Goal: Task Accomplishment & Management: Complete application form

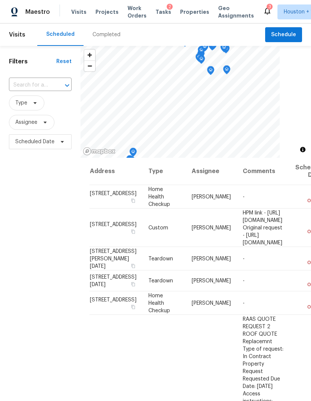
click at [100, 13] on span "Projects" at bounding box center [106, 11] width 23 height 7
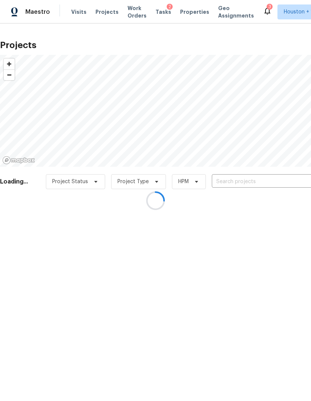
click at [302, 189] on div at bounding box center [155, 200] width 311 height 401
click at [292, 176] on div at bounding box center [155, 200] width 311 height 401
click at [289, 184] on div at bounding box center [155, 200] width 311 height 401
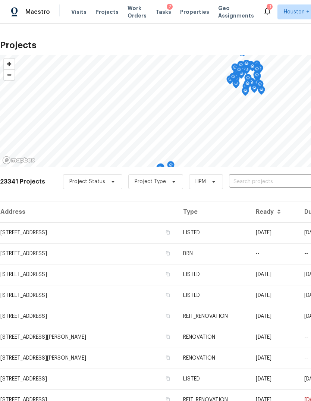
click at [294, 188] on input "text" at bounding box center [271, 182] width 85 height 12
type input "wooded f"
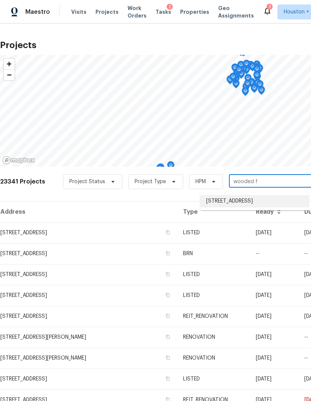
click at [296, 207] on li "[STREET_ADDRESS]" at bounding box center [254, 201] width 109 height 12
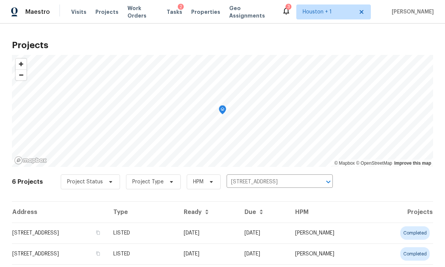
click at [311, 167] on div at bounding box center [222, 111] width 421 height 112
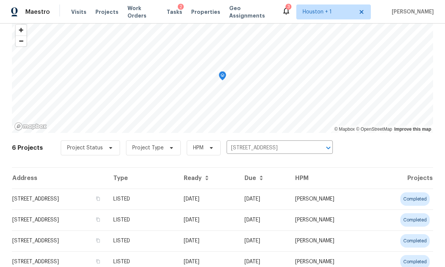
scroll to position [60, 0]
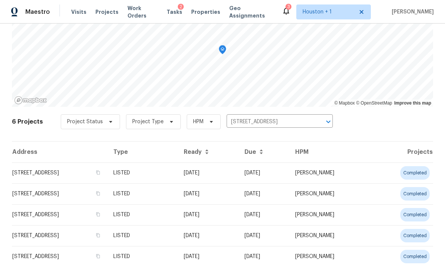
click at [311, 107] on div at bounding box center [222, 51] width 421 height 112
click at [226, 57] on div "Map marker" at bounding box center [222, 51] width 7 height 12
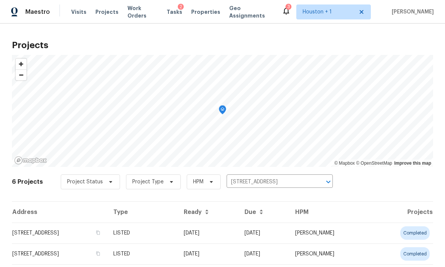
scroll to position [0, 0]
click at [286, 187] on input "[STREET_ADDRESS]" at bounding box center [269, 182] width 85 height 12
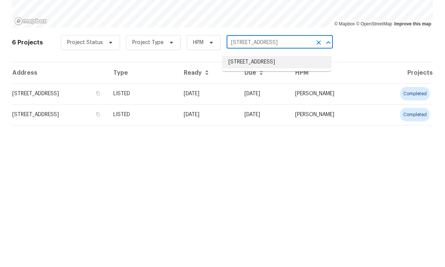
click at [288, 195] on li "[STREET_ADDRESS]" at bounding box center [277, 201] width 109 height 12
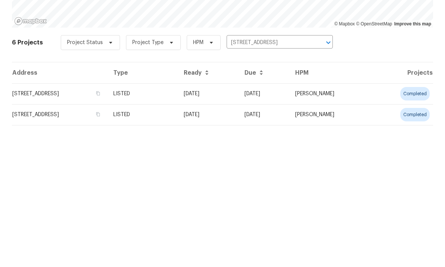
scroll to position [28, 0]
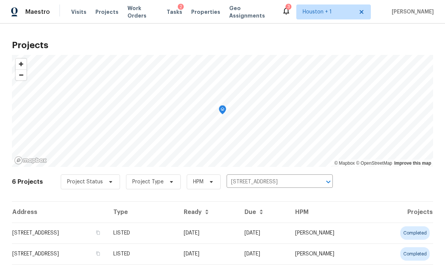
click at [219, 117] on div "Map marker" at bounding box center [222, 111] width 7 height 12
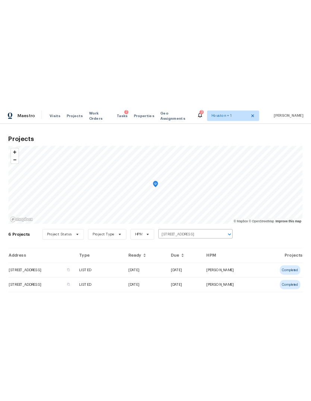
scroll to position [0, 0]
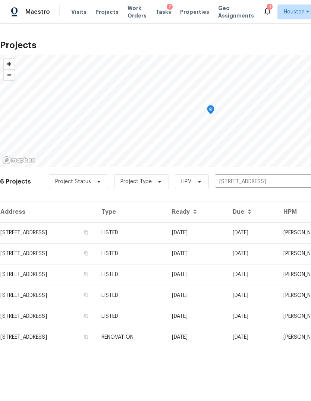
click at [48, 167] on div at bounding box center [210, 111] width 421 height 112
click at [166, 333] on td "RENOVATION" at bounding box center [130, 337] width 70 height 21
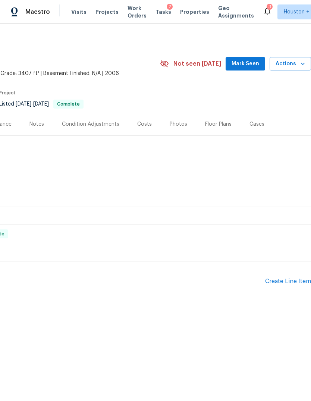
scroll to position [0, 110]
click at [295, 285] on div "Create Line Item" at bounding box center [288, 281] width 46 height 7
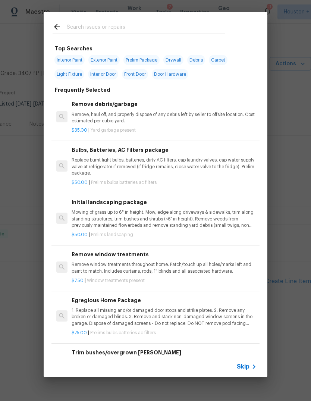
click at [245, 367] on span "Skip" at bounding box center [243, 366] width 13 height 7
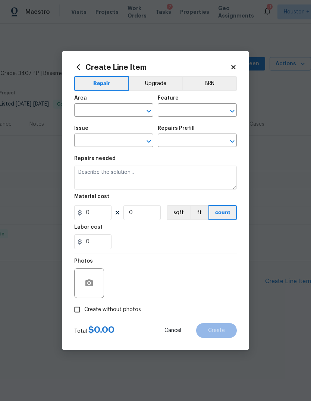
click at [100, 115] on input "text" at bounding box center [103, 111] width 58 height 12
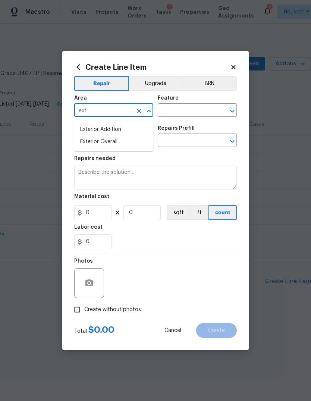
click at [133, 139] on li "Exterior Overall" at bounding box center [113, 142] width 79 height 12
type input "Exterior Overall"
click at [201, 110] on input "text" at bounding box center [187, 111] width 58 height 12
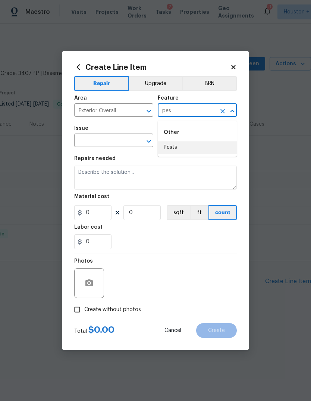
click at [205, 146] on li "Pests" at bounding box center [197, 147] width 79 height 12
type input "Pests"
click at [113, 130] on div "Issue" at bounding box center [113, 131] width 79 height 10
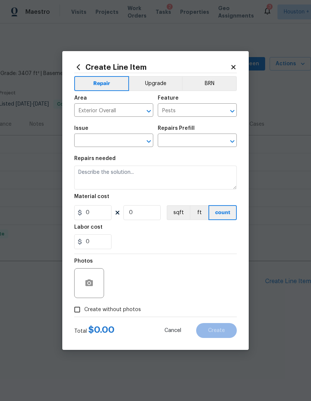
click at [122, 166] on div "Repairs needed" at bounding box center [155, 161] width 163 height 10
click at [92, 161] on h5 "Repairs needed" at bounding box center [94, 158] width 41 height 5
click at [85, 143] on input "text" at bounding box center [103, 141] width 58 height 12
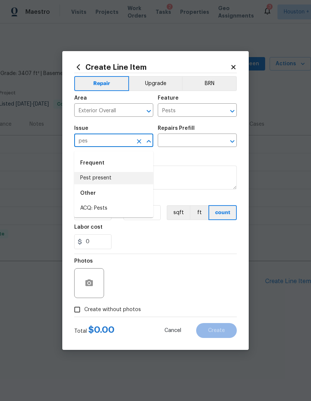
click at [122, 180] on li "Pest present" at bounding box center [113, 178] width 79 height 12
type input "Pest present"
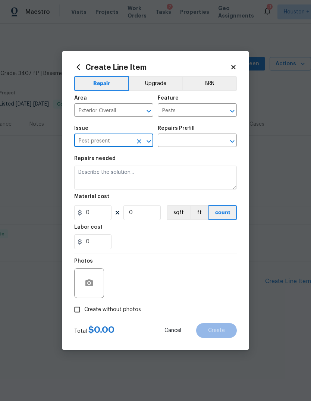
click at [199, 142] on input "text" at bounding box center [187, 141] width 58 height 12
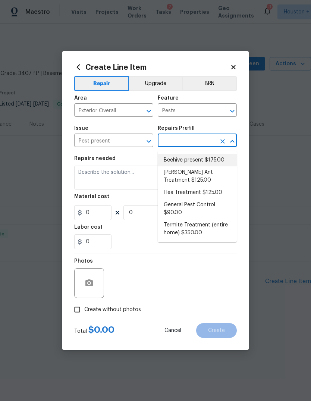
click at [224, 156] on li "Beehive present $175.00" at bounding box center [197, 160] width 79 height 12
type input "Beehive present $175.00"
type textarea "Remove, patch/paint touch up location after removal if needed."
type input "1"
type input "Beehive present $175.00"
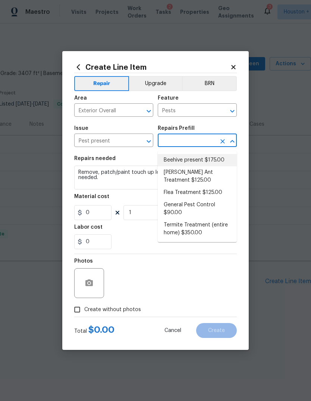
type input "175"
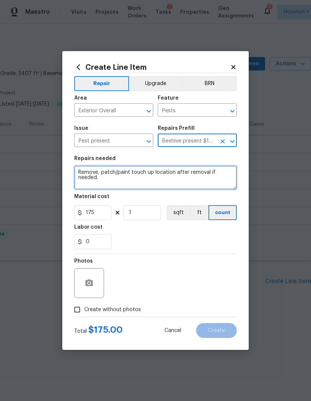
click at [220, 178] on textarea "Remove, patch/paint touch up location after removal if needed." at bounding box center [155, 178] width 163 height 24
click at [219, 177] on textarea "Remove, patch/paint touch up location after removal if needed." at bounding box center [155, 178] width 163 height 24
click at [219, 176] on textarea "Remove, patch/paint touch up location after removal if needed." at bounding box center [155, 178] width 163 height 24
click at [220, 180] on textarea "Remove, patch/paint touch up location after removal if needed." at bounding box center [155, 178] width 163 height 24
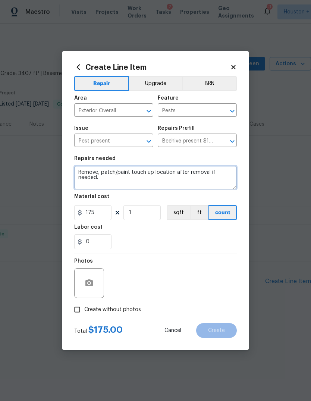
click at [220, 179] on textarea "Remove, patch/paint touch up location after removal if needed." at bounding box center [155, 178] width 163 height 24
type textarea "Remove all wasps nest around the exterior of the home. See photos."
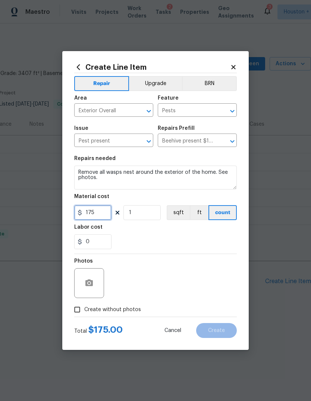
click at [101, 210] on input "175" at bounding box center [92, 212] width 37 height 15
type input "100"
click at [89, 279] on icon "button" at bounding box center [89, 283] width 9 height 9
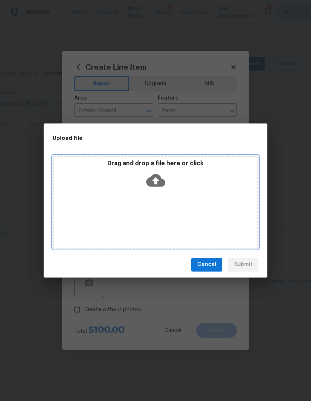
click at [196, 221] on div "Drag and drop a file here or click" at bounding box center [156, 202] width 206 height 93
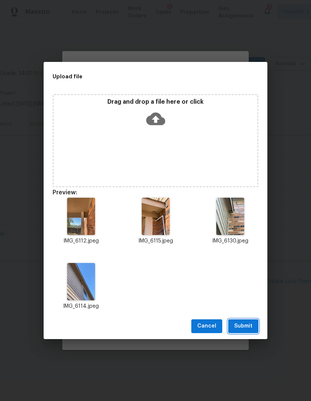
click at [246, 332] on button "Submit" at bounding box center [243, 326] width 30 height 14
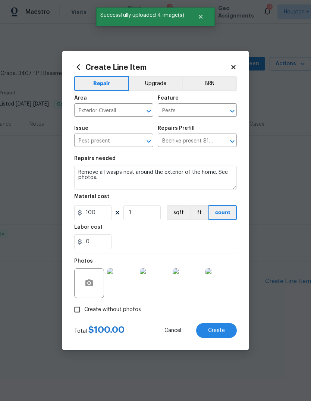
click at [223, 323] on button "Create" at bounding box center [216, 330] width 41 height 15
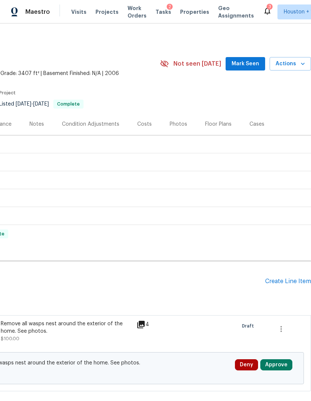
click at [293, 281] on div "Pending Line Items Create Line Item" at bounding box center [100, 281] width 421 height 35
click at [294, 285] on div "Create Line Item" at bounding box center [288, 281] width 46 height 7
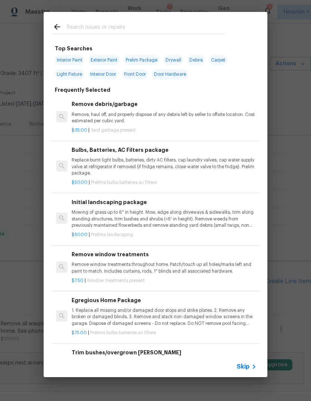
click at [248, 365] on span "Skip" at bounding box center [243, 366] width 13 height 7
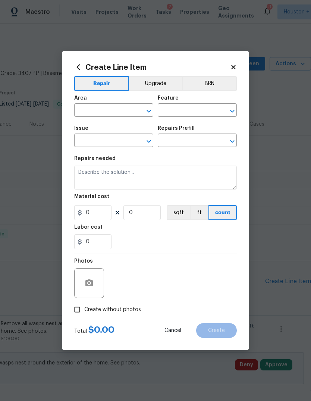
click at [93, 112] on input "text" at bounding box center [103, 111] width 58 height 12
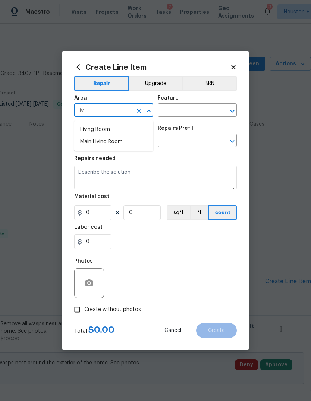
click at [93, 147] on li "Main Living Room" at bounding box center [113, 142] width 79 height 12
type input "Main Living Room"
click at [214, 110] on input "text" at bounding box center [187, 111] width 58 height 12
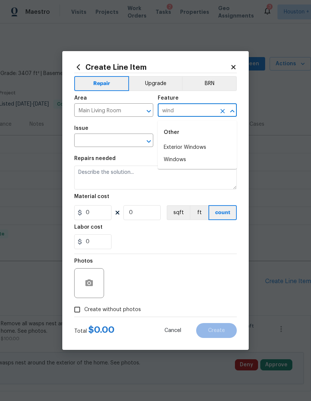
click at [207, 162] on li "Windows" at bounding box center [197, 160] width 79 height 12
type input "Windows"
click at [124, 142] on input "text" at bounding box center [103, 141] width 58 height 12
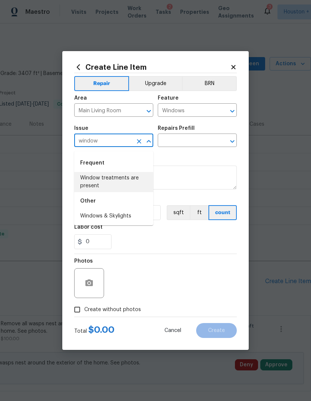
click at [124, 173] on li "Window treatments are present" at bounding box center [113, 182] width 79 height 20
type input "Window treatments are present"
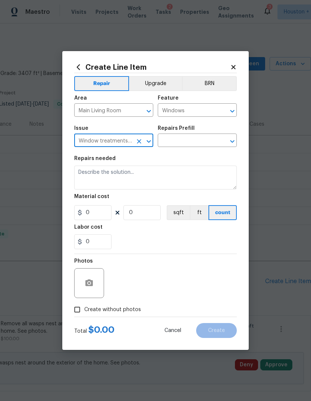
click at [205, 147] on input "text" at bounding box center [187, 141] width 58 height 12
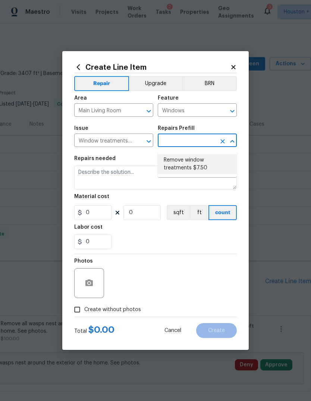
click at [213, 162] on li "Remove window treatments $7.50" at bounding box center [197, 164] width 79 height 20
type input "Remove window treatments $7.50"
type textarea "Remove window treatments throughout home. Patch/touch up all holes/marks left a…"
type input "1"
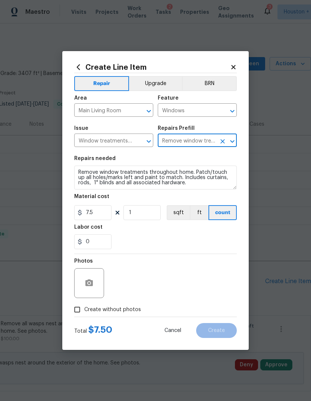
type input "7.5"
click at [156, 209] on input "1" at bounding box center [141, 212] width 37 height 15
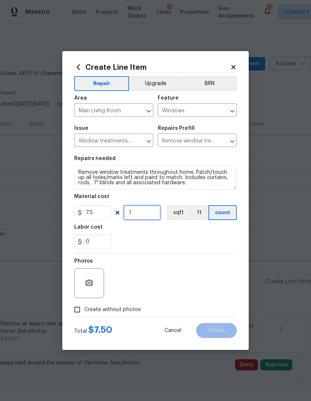
click at [138, 214] on input "1" at bounding box center [141, 212] width 37 height 15
type input "4"
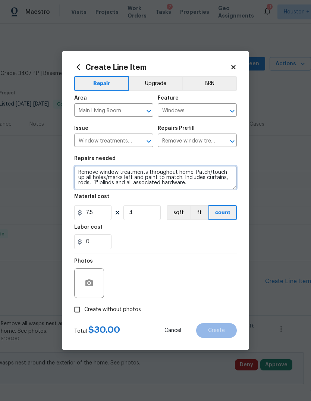
click at [80, 175] on textarea "Remove window treatments throughout home. Patch/touch up all holes/marks left a…" at bounding box center [155, 178] width 163 height 24
click at [84, 182] on textarea "ReRemove window treatments throughout home. Patch/touch up all holes/marks left…" at bounding box center [155, 178] width 163 height 24
click at [91, 178] on textarea "ReRemove window treatments throughout home. Patch/touch up all holes/marks left…" at bounding box center [155, 178] width 163 height 24
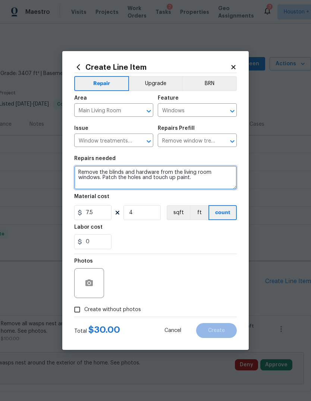
type textarea "Remove the blinds and hardware from the living room windows. Patch the holes an…"
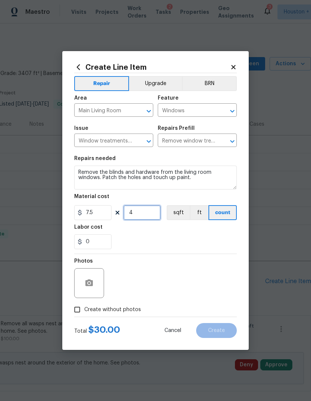
click at [145, 207] on input "4" at bounding box center [141, 212] width 37 height 15
click at [139, 214] on input "4" at bounding box center [141, 212] width 37 height 15
type input "5"
click at [85, 279] on icon "button" at bounding box center [89, 283] width 9 height 9
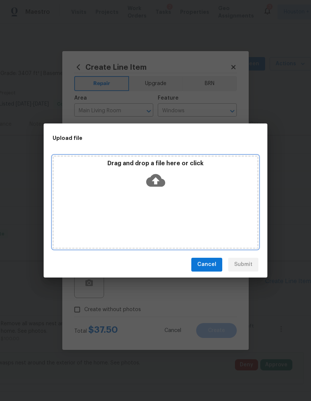
click at [194, 195] on div "Drag and drop a file here or click" at bounding box center [156, 202] width 206 height 93
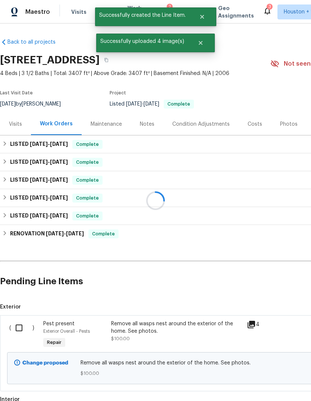
scroll to position [0, 110]
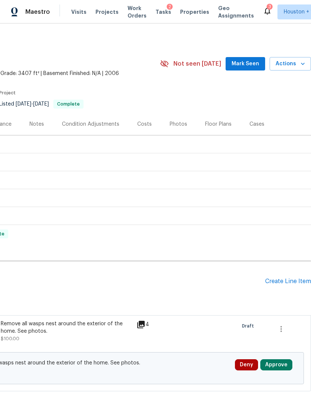
click at [291, 285] on div "Create Line Item" at bounding box center [288, 281] width 46 height 7
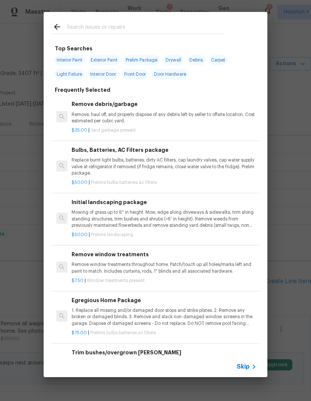
click at [251, 365] on icon at bounding box center [254, 366] width 9 height 9
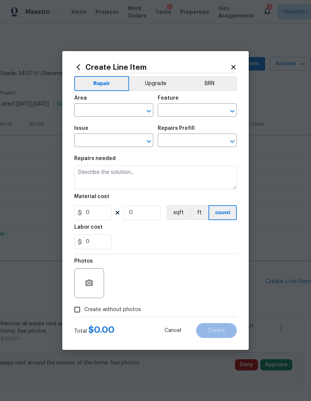
click at [89, 117] on input "text" at bounding box center [103, 111] width 58 height 12
type input "l"
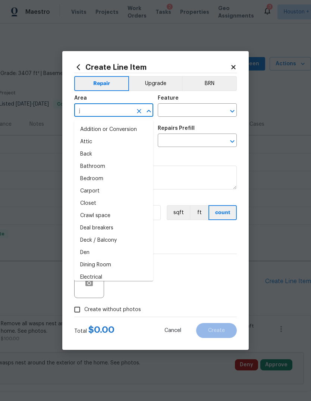
type input "j"
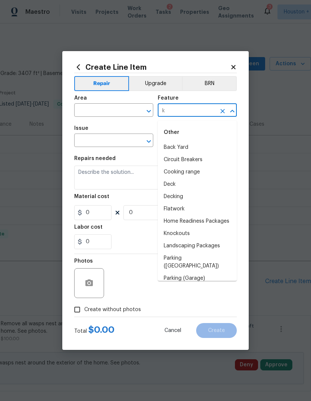
type input "k"
click at [103, 109] on input "text" at bounding box center [103, 111] width 58 height 12
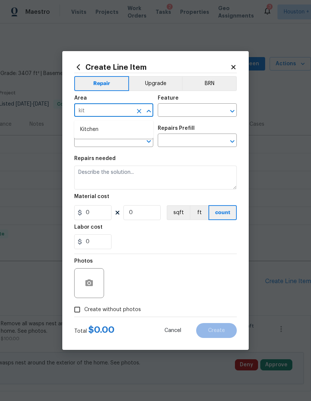
click at [130, 127] on li "Kitchen" at bounding box center [113, 129] width 79 height 12
type input "Kitchen"
click at [191, 109] on input "text" at bounding box center [187, 111] width 58 height 12
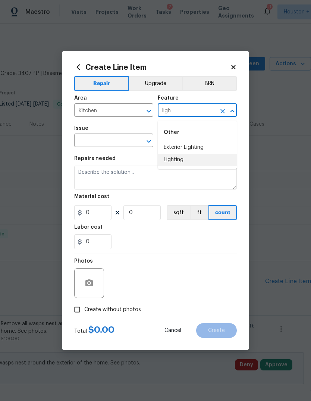
click at [205, 158] on li "Lighting" at bounding box center [197, 160] width 79 height 12
type input "Lighting"
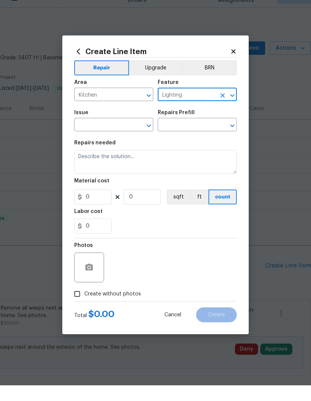
click at [126, 135] on input "text" at bounding box center [103, 141] width 58 height 12
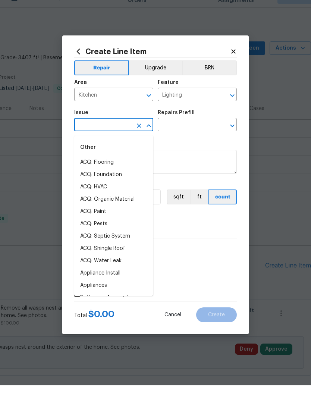
click at [126, 135] on input "text" at bounding box center [103, 141] width 58 height 12
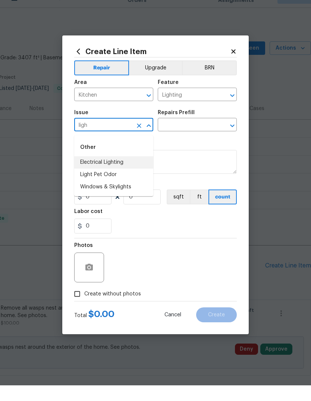
click at [121, 172] on li "Electrical Lighting" at bounding box center [113, 178] width 79 height 12
type input "Electrical Lighting"
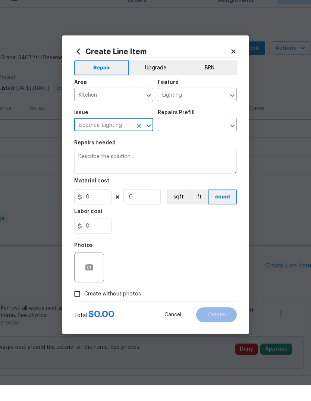
click at [189, 135] on input "text" at bounding box center [187, 141] width 58 height 12
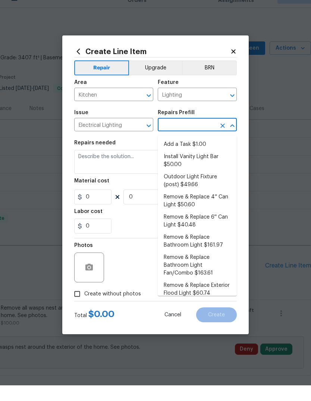
click at [203, 154] on li "Add a Task $1.00" at bounding box center [197, 160] width 79 height 12
type input "Add a Task $1.00"
type textarea "HPM to detail"
type input "1"
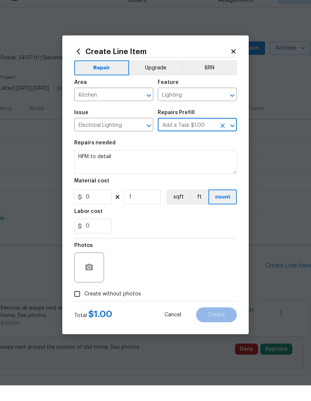
type input "1"
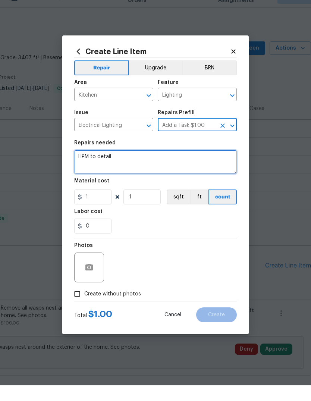
click at [211, 166] on textarea "HPM to detail" at bounding box center [155, 178] width 163 height 24
click at [221, 166] on textarea "HPM to detail" at bounding box center [155, 178] width 163 height 24
click at [222, 167] on textarea "HPM to detail" at bounding box center [155, 178] width 163 height 24
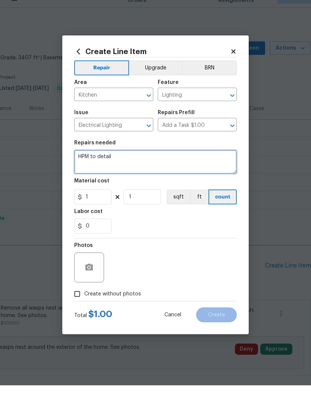
click at [222, 167] on textarea "HPM to detail" at bounding box center [155, 178] width 163 height 24
type textarea "H"
type textarea "Remove the plastic off the pantry light fixture"
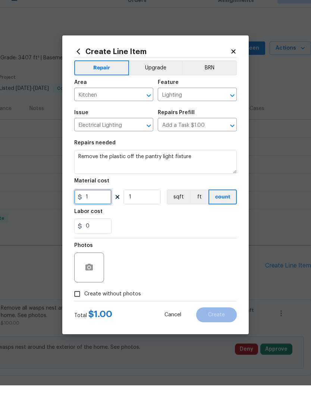
click at [94, 205] on input "1" at bounding box center [92, 212] width 37 height 15
type input "2"
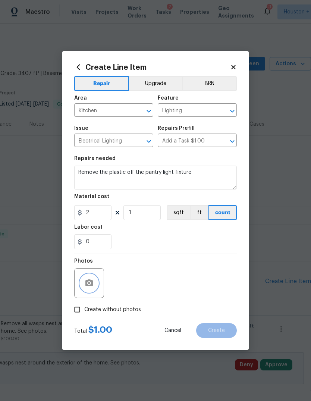
click at [86, 284] on button "button" at bounding box center [89, 283] width 18 height 18
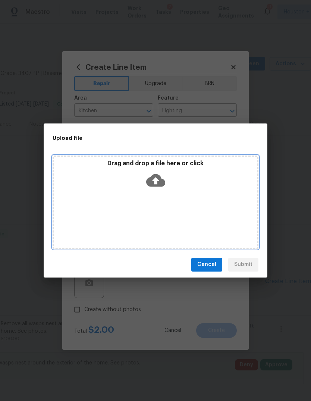
click at [231, 192] on div "Drag and drop a file here or click" at bounding box center [156, 202] width 206 height 93
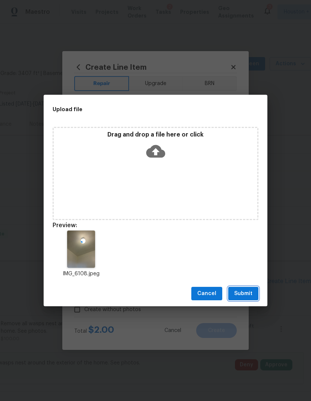
click at [251, 290] on span "Submit" at bounding box center [243, 293] width 18 height 9
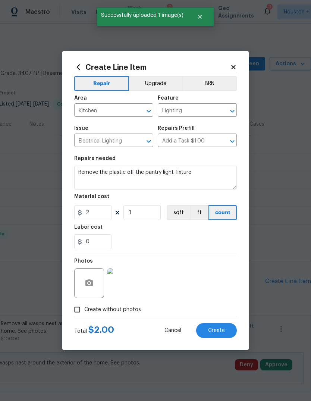
click at [223, 327] on button "Create" at bounding box center [216, 330] width 41 height 15
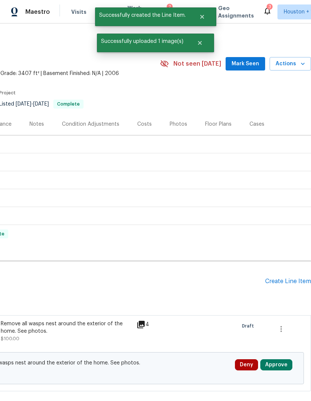
click at [289, 278] on div "Create Line Item" at bounding box center [288, 281] width 46 height 7
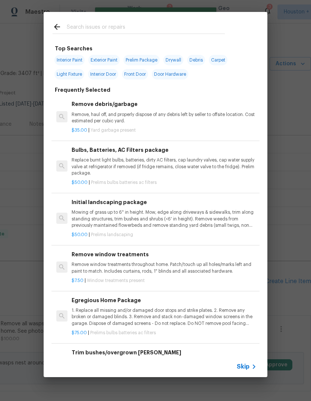
click at [255, 366] on icon at bounding box center [254, 366] width 3 height 4
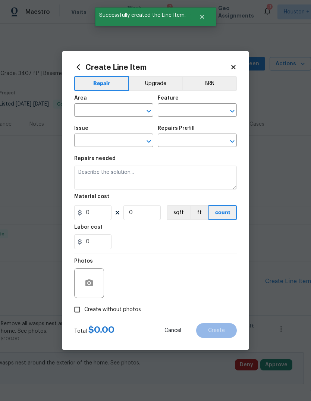
click at [121, 114] on input "text" at bounding box center [103, 111] width 58 height 12
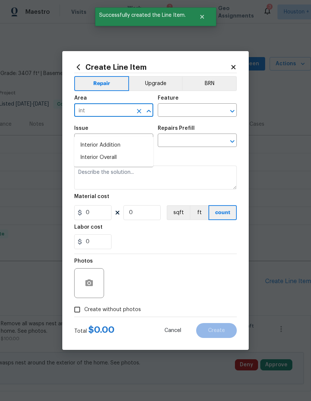
click at [114, 151] on li "Interior Overall" at bounding box center [113, 157] width 79 height 12
type input "Interior Overall"
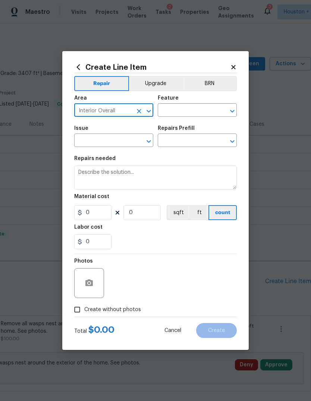
click at [191, 110] on input "text" at bounding box center [187, 111] width 58 height 12
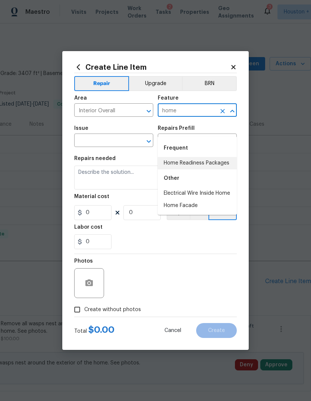
click at [220, 157] on li "Home Readiness Packages" at bounding box center [197, 163] width 79 height 12
type input "Home Readiness Packages"
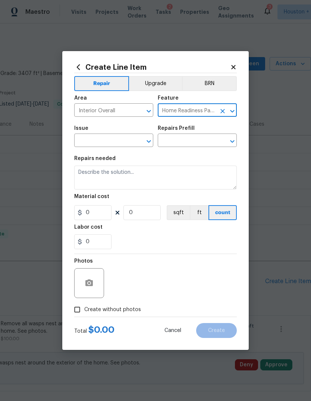
click at [114, 141] on input "text" at bounding box center [103, 141] width 58 height 12
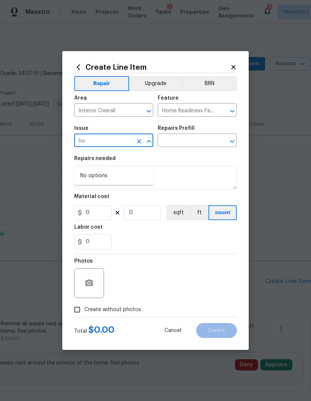
type input "h"
click at [128, 188] on li "Bulbs, Batteries, AC Filters" at bounding box center [113, 194] width 79 height 12
type input "Bulbs, Batteries, AC Filters"
click at [193, 141] on input "text" at bounding box center [187, 141] width 58 height 12
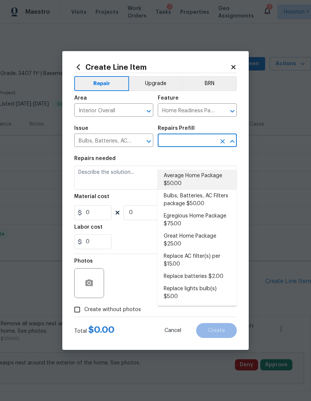
click at [212, 170] on li "Average Home Package $50.00" at bounding box center [197, 180] width 79 height 20
type input "Average Home Package $50.00"
type textarea "1. Replace all missing and/or damaged door stops and strike plates. 2. Remove a…"
type input "1"
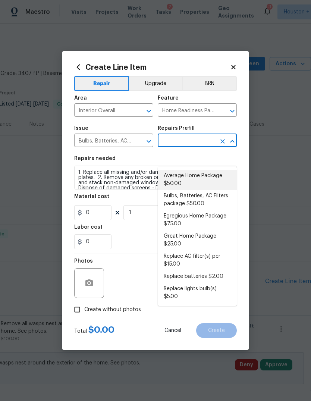
type input "Average Home Package $50.00"
type input "50"
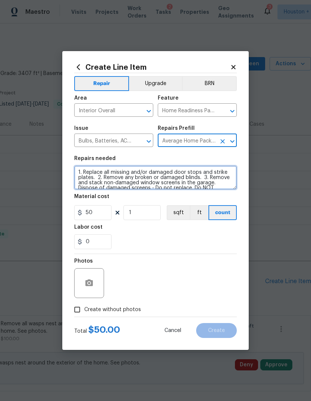
click at [78, 175] on textarea "1. Replace all missing and/or damaged door stops and strike plates. 2. Remove a…" at bounding box center [155, 178] width 163 height 24
click at [91, 179] on textarea "1. Replace all missing and/or damaged door stops and strike plates. 2. Remove a…" at bounding box center [155, 178] width 163 height 24
click at [90, 179] on textarea "1. Replace all missing and/or damaged door stops and strike plates. 2. Remove a…" at bounding box center [155, 178] width 163 height 24
click at [94, 182] on textarea "1. Replace all missing and/or damaged door stops and strike plates. 2. Remove a…" at bounding box center [155, 178] width 163 height 24
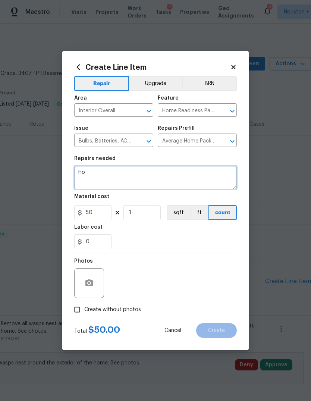
type textarea "H"
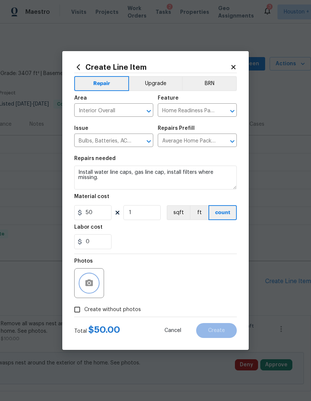
click at [92, 282] on button "button" at bounding box center [89, 283] width 18 height 18
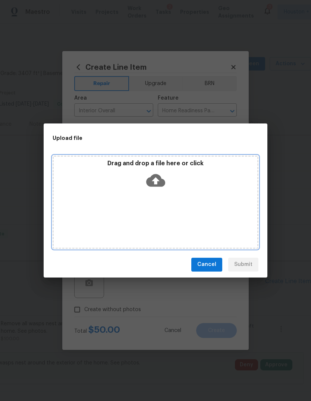
click at [213, 176] on div "Drag and drop a file here or click" at bounding box center [156, 176] width 204 height 32
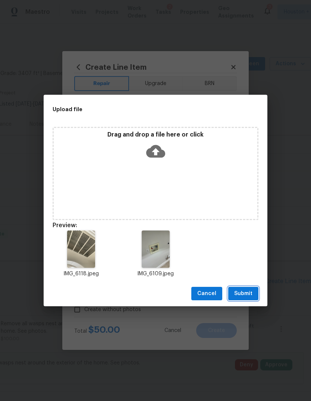
click at [249, 292] on span "Submit" at bounding box center [243, 293] width 18 height 9
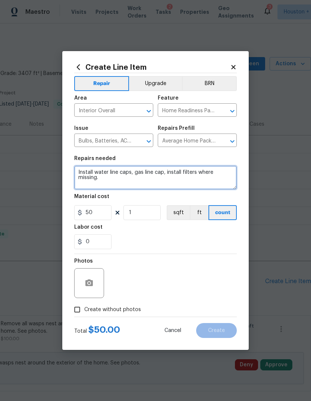
click at [183, 176] on textarea "Install water line caps, gas line cap, install filters where missing." at bounding box center [155, 178] width 163 height 24
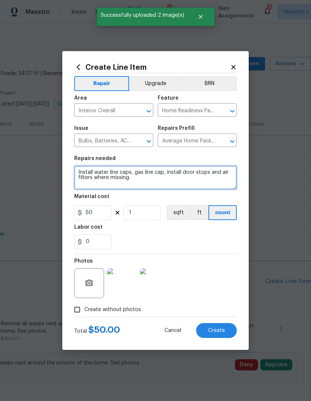
type textarea "Install water line caps, gas line cap, install door stops and air filters where…"
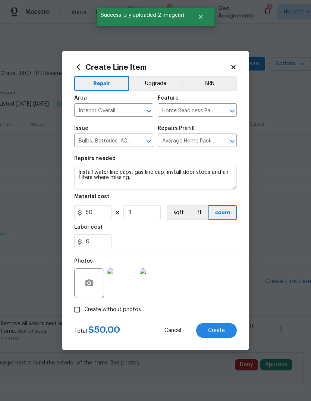
click at [225, 328] on span "Create" at bounding box center [216, 331] width 17 height 6
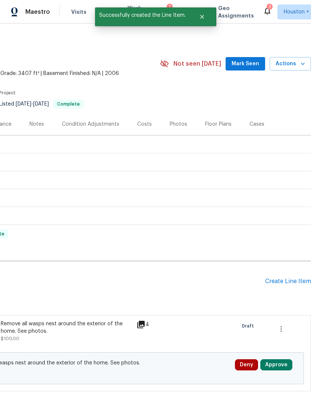
click at [296, 278] on div "Create Line Item" at bounding box center [288, 281] width 46 height 7
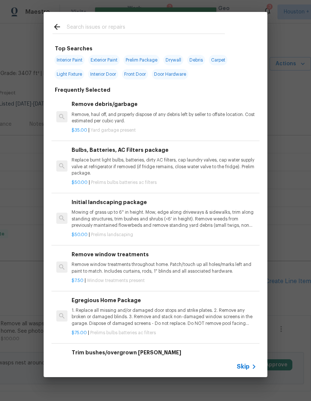
click at [254, 364] on icon at bounding box center [254, 366] width 9 height 9
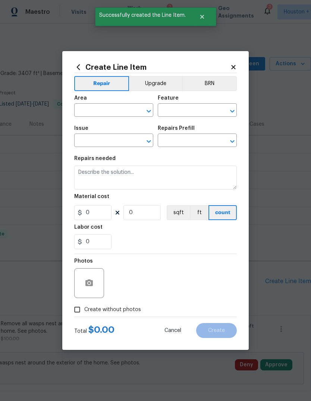
click at [92, 116] on input "text" at bounding box center [103, 111] width 58 height 12
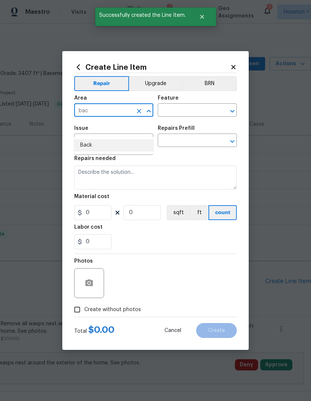
click at [129, 139] on li "Back" at bounding box center [113, 145] width 79 height 12
type input "Back"
click at [129, 133] on div "Issue" at bounding box center [113, 131] width 79 height 10
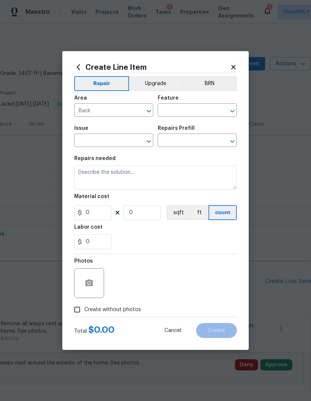
click at [197, 117] on input "text" at bounding box center [187, 111] width 58 height 12
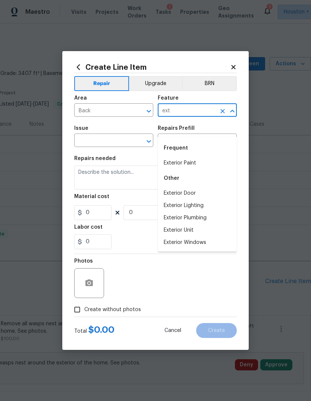
click at [203, 187] on li "Exterior Door" at bounding box center [197, 193] width 79 height 12
type input "Exterior Door"
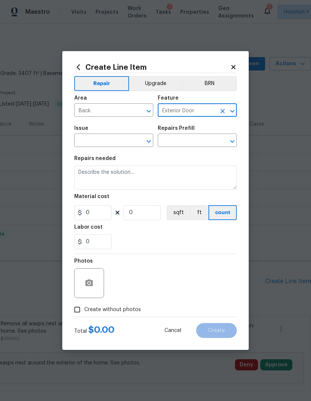
click at [120, 147] on input "text" at bounding box center [103, 141] width 58 height 12
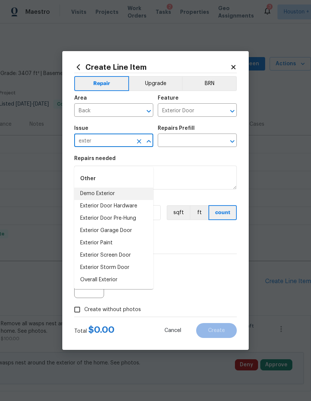
click at [123, 188] on li "Demo Exterior" at bounding box center [113, 194] width 79 height 12
type input "Demo Exterior"
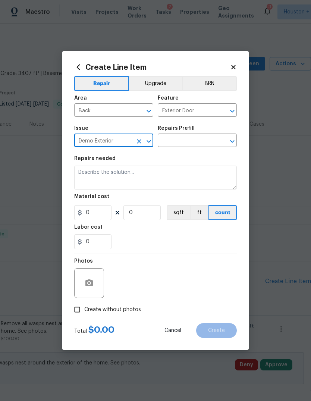
click at [138, 144] on icon "Clear" at bounding box center [139, 141] width 4 height 4
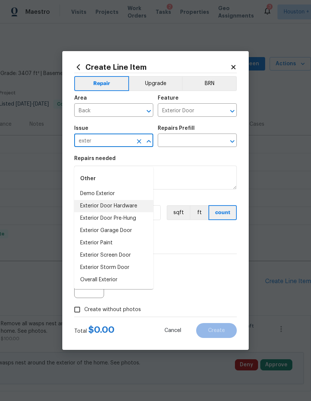
click at [133, 200] on li "Exterior Door Hardware" at bounding box center [113, 206] width 79 height 12
type input "Exterior Door Hardware"
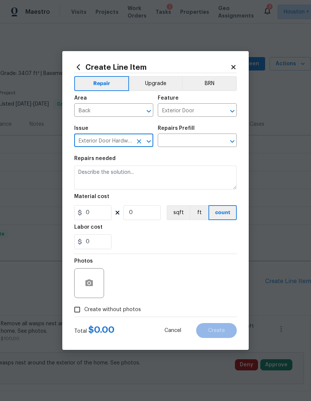
click at [198, 145] on input "text" at bounding box center [187, 141] width 58 height 12
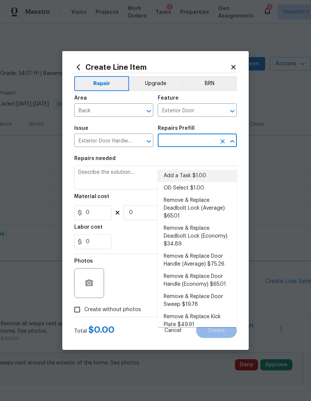
click at [217, 170] on li "Add a Task $1.00" at bounding box center [197, 176] width 79 height 12
type input "Add a Task $1.00"
type input "Interior Door"
type textarea "HPM to detail"
type input "1"
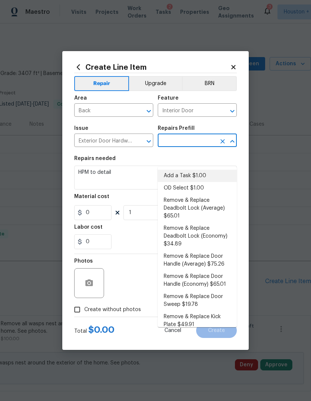
type input "Add a Task $1.00"
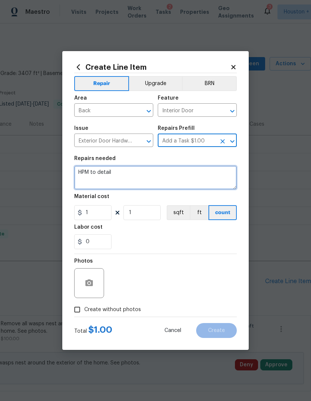
click at [196, 181] on textarea "HPM to detail" at bounding box center [155, 178] width 163 height 24
click at [204, 180] on textarea "HPM to detail" at bounding box center [155, 178] width 163 height 24
click at [203, 180] on textarea "HPM to detail" at bounding box center [155, 178] width 163 height 24
click at [210, 183] on textarea "HPM to detail" at bounding box center [155, 178] width 163 height 24
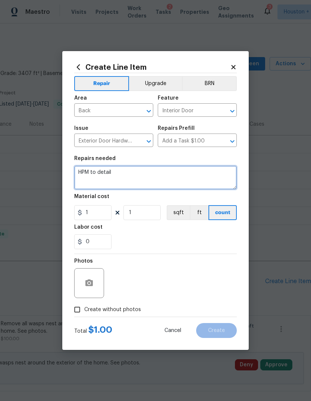
click at [210, 183] on textarea "HPM to detail" at bounding box center [155, 178] width 163 height 24
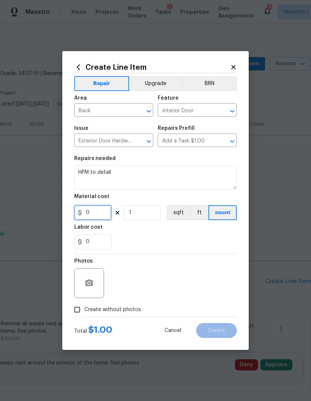
type input "0"
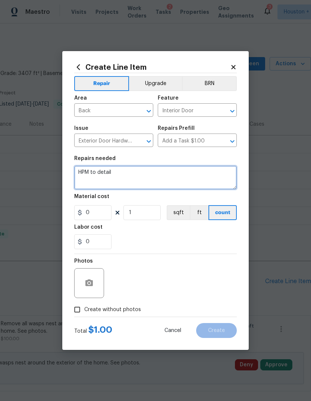
click at [98, 169] on textarea "HPM to detail" at bounding box center [155, 178] width 163 height 24
click at [97, 169] on textarea "HPM to detail" at bounding box center [155, 178] width 163 height 24
click at [89, 173] on textarea "HPM to detail" at bounding box center [155, 178] width 163 height 24
type textarea "Replace the back door weatherstripping"
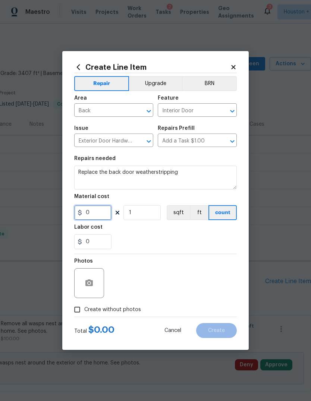
click at [93, 211] on input "0" at bounding box center [92, 212] width 37 height 15
type input "30"
click at [89, 293] on div "Photos" at bounding box center [89, 278] width 31 height 48
click at [87, 279] on icon "button" at bounding box center [88, 282] width 7 height 7
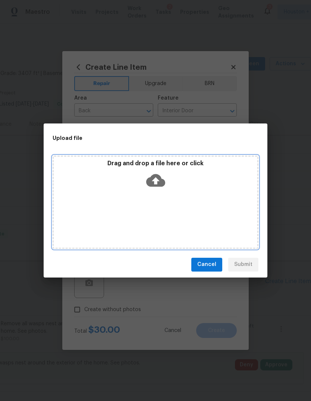
click at [185, 191] on div "Drag and drop a file here or click" at bounding box center [156, 176] width 204 height 32
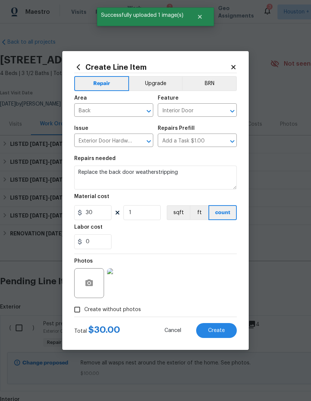
click at [229, 328] on button "Create" at bounding box center [216, 330] width 41 height 15
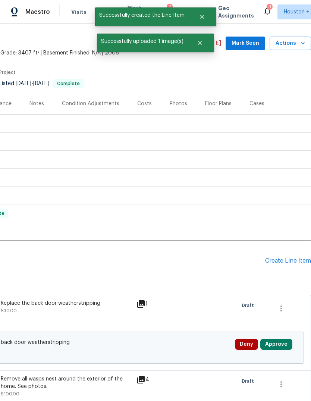
scroll to position [19, 110]
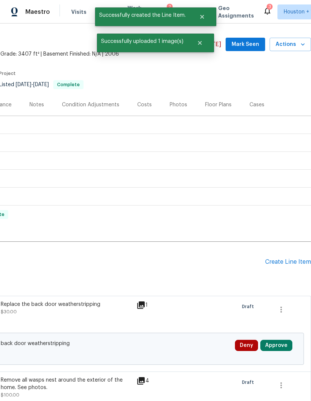
click at [295, 266] on div "Create Line Item" at bounding box center [288, 261] width 46 height 7
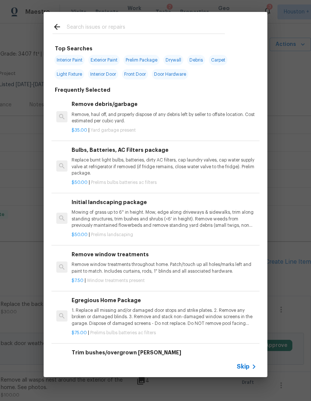
click at [248, 369] on span "Skip" at bounding box center [243, 366] width 13 height 7
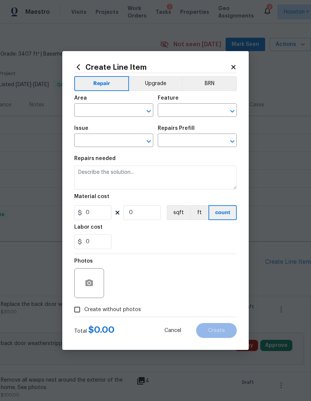
click at [101, 110] on input "text" at bounding box center [103, 111] width 58 height 12
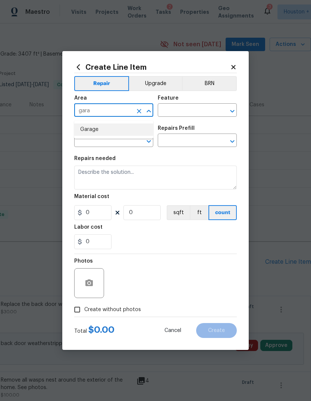
click at [128, 128] on li "Garage" at bounding box center [113, 129] width 79 height 12
type input "Garage"
click at [203, 115] on input "text" at bounding box center [187, 111] width 58 height 12
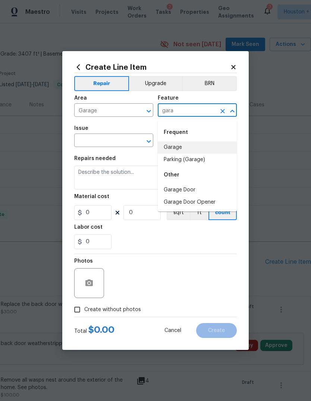
click at [194, 148] on li "Garage" at bounding box center [197, 147] width 79 height 12
type input "Garage"
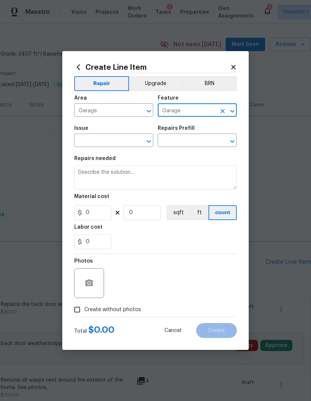
click at [102, 145] on input "text" at bounding box center [103, 141] width 58 height 12
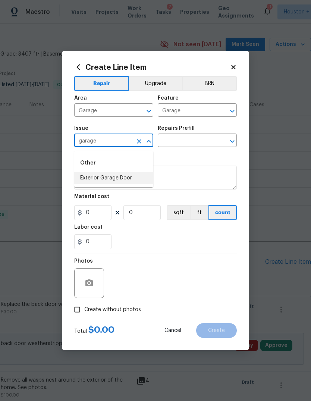
click at [126, 183] on li "Exterior Garage Door" at bounding box center [113, 178] width 79 height 12
type input "Exterior Garage Door"
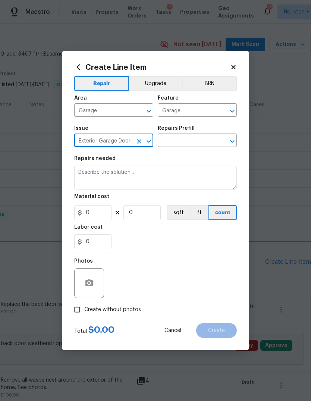
click at [201, 139] on input "text" at bounding box center [187, 141] width 58 height 12
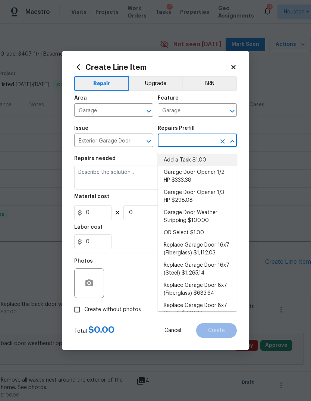
click at [222, 156] on li "Add a Task $1.00" at bounding box center [197, 160] width 79 height 12
type input "Add a Task $1.00"
type input "Interior Door"
type textarea "HPM to detail"
type input "1"
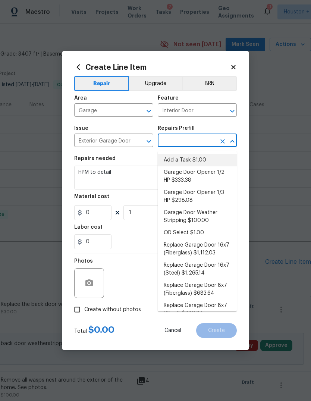
type input "Add a Task $1.00"
type input "1"
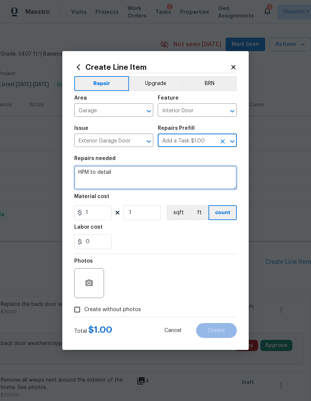
click at [213, 174] on textarea "HPM to detail" at bounding box center [155, 178] width 163 height 24
click at [222, 181] on textarea "HPM to detail" at bounding box center [155, 178] width 163 height 24
click at [221, 181] on textarea "HPM to detail" at bounding box center [155, 178] width 163 height 24
click at [223, 185] on textarea "HPM to detail" at bounding box center [155, 178] width 163 height 24
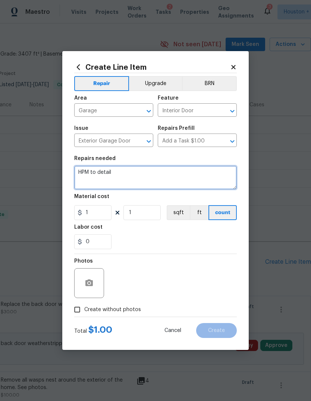
click at [223, 185] on textarea "HPM to detail" at bounding box center [155, 178] width 163 height 24
type textarea "H"
type textarea "Service the overhead garage door to open and close properly."
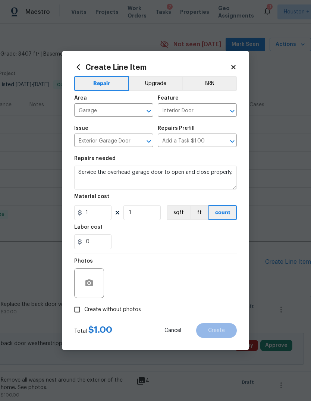
click at [113, 204] on div "Material cost" at bounding box center [155, 199] width 163 height 10
click at [103, 214] on input "1" at bounding box center [92, 212] width 37 height 15
type input "75"
click at [87, 284] on button "button" at bounding box center [89, 283] width 18 height 18
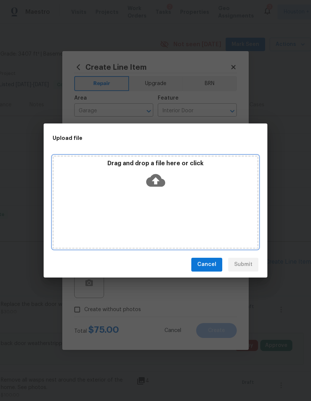
click at [201, 180] on div "Drag and drop a file here or click" at bounding box center [156, 176] width 204 height 32
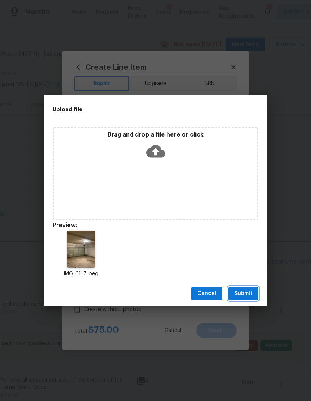
click at [252, 293] on span "Submit" at bounding box center [243, 293] width 18 height 9
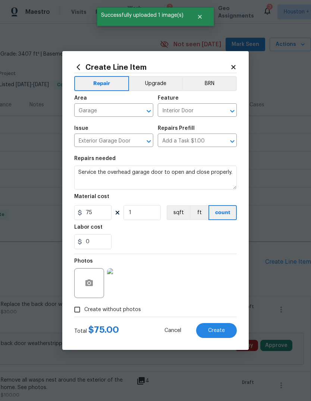
click at [225, 328] on span "Create" at bounding box center [216, 331] width 17 height 6
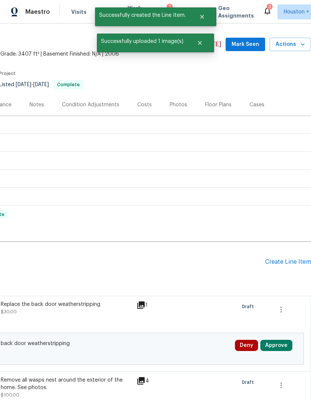
click at [297, 266] on div "Create Line Item" at bounding box center [288, 261] width 46 height 7
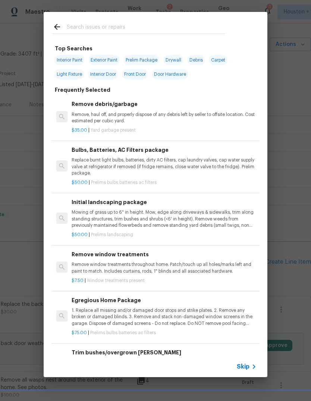
click at [253, 365] on icon at bounding box center [254, 366] width 3 height 4
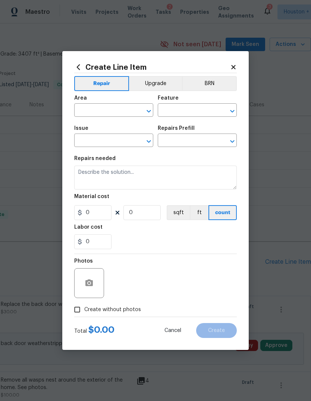
click at [109, 116] on input "text" at bounding box center [103, 111] width 58 height 12
click at [112, 130] on li "Front" at bounding box center [113, 129] width 79 height 12
type input "Front"
click at [192, 115] on input "text" at bounding box center [187, 111] width 58 height 12
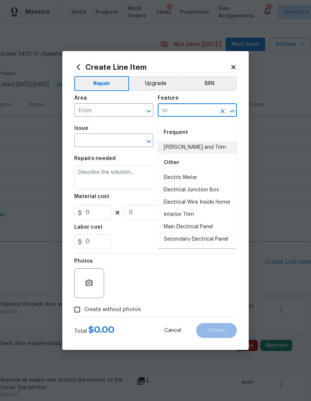
click at [215, 146] on li "Eaves and Trim" at bounding box center [197, 147] width 79 height 12
type input "Eaves and Trim"
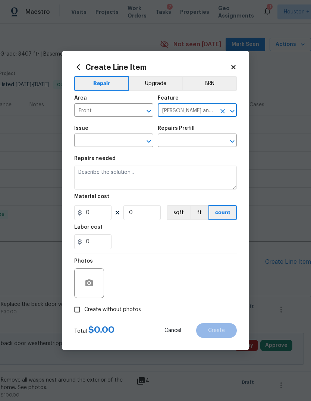
click at [108, 145] on input "text" at bounding box center [103, 141] width 58 height 12
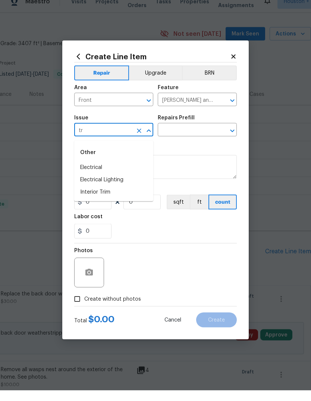
type input "t"
click at [108, 172] on li "Siding" at bounding box center [113, 178] width 79 height 12
type input "Siding"
click at [191, 135] on input "text" at bounding box center [187, 141] width 58 height 12
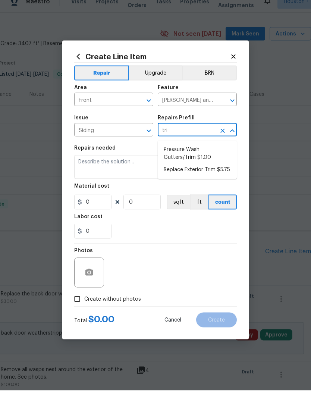
click at [226, 174] on li "Replace Exterior Trim $5.75" at bounding box center [197, 180] width 79 height 12
type input "Replace Exterior Trim $5.75"
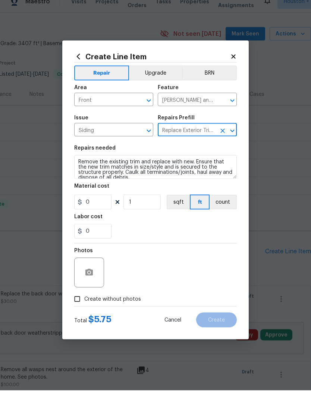
type input "Siding"
type textarea "Remove the existing trim and replace with new. Ensure that the new trim matches…"
type input "1"
type input "Replace Exterior Trim $5.75"
type input "5.75"
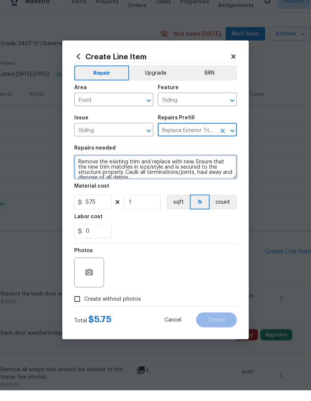
click at [216, 172] on textarea "Remove the existing trim and replace with new. Ensure that the new trim matches…" at bounding box center [155, 178] width 163 height 24
click at [219, 172] on textarea "Remove the existing trim and replace with new. Ensure that the new trim matches…" at bounding box center [155, 178] width 163 height 24
click at [221, 170] on textarea "Remove the existing trim and replace with new. Ensure that the new trim matches…" at bounding box center [155, 178] width 163 height 24
click at [221, 169] on textarea "Remove the existing trim and replace with new. Ensure that the new trim matches…" at bounding box center [155, 178] width 163 height 24
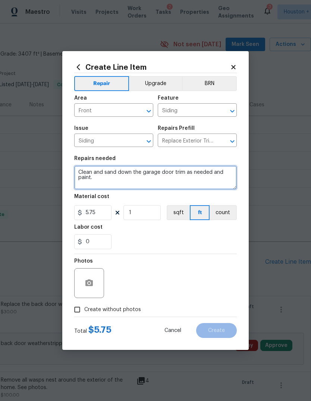
type textarea "Clean and sand down the garage door trim as needed and paint."
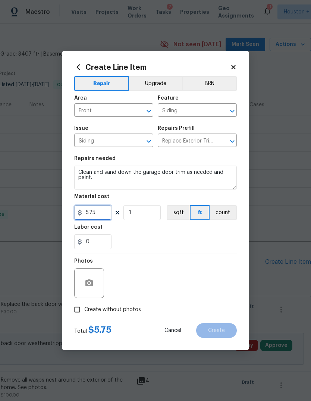
click at [100, 217] on input "5.75" at bounding box center [92, 212] width 37 height 15
type input "125"
click at [94, 281] on button "button" at bounding box center [89, 283] width 18 height 18
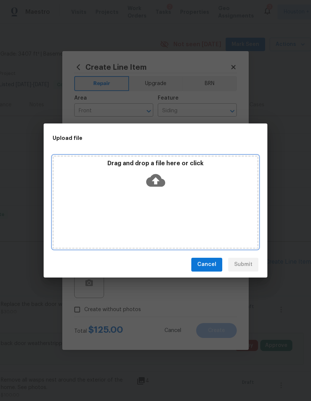
click at [192, 192] on div "Drag and drop a file here or click" at bounding box center [156, 202] width 206 height 93
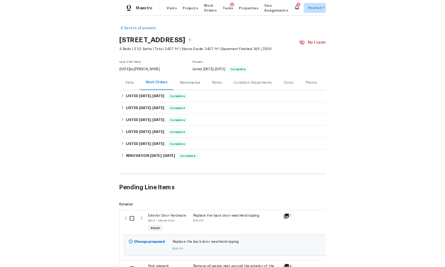
scroll to position [19, 110]
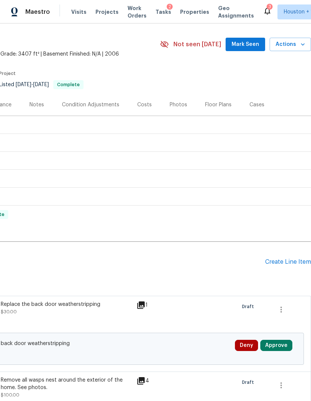
click at [294, 264] on div "Create Line Item" at bounding box center [288, 261] width 46 height 7
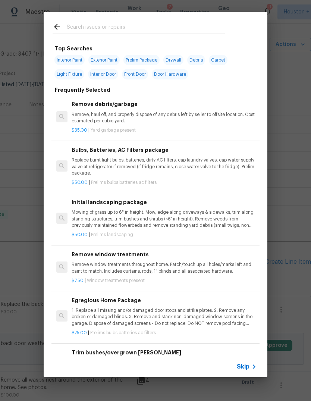
click at [248, 366] on span "Skip" at bounding box center [243, 366] width 13 height 7
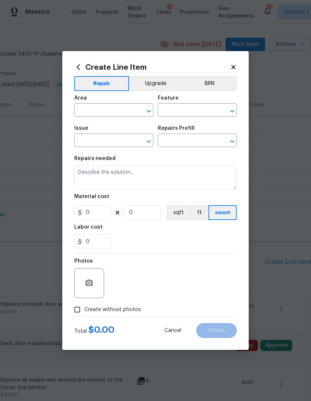
click at [97, 110] on input "text" at bounding box center [103, 111] width 58 height 12
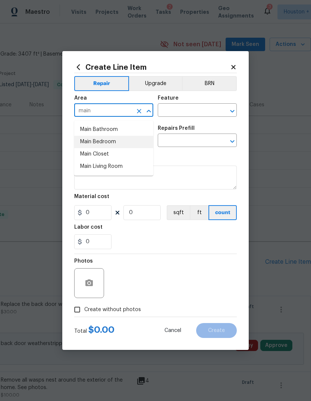
click at [128, 141] on li "Main Bedroom" at bounding box center [113, 142] width 79 height 12
type input "Main Bedroom"
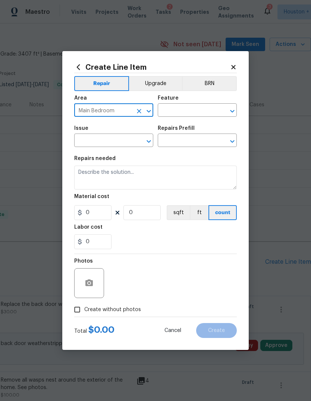
click at [196, 113] on input "text" at bounding box center [187, 111] width 58 height 12
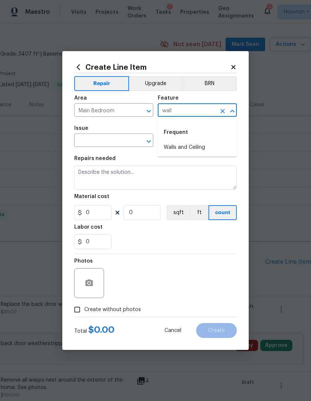
click at [211, 150] on li "Walls and Ceiling" at bounding box center [197, 147] width 79 height 12
type input "Walls and Ceiling"
click at [104, 144] on input "text" at bounding box center [103, 141] width 58 height 12
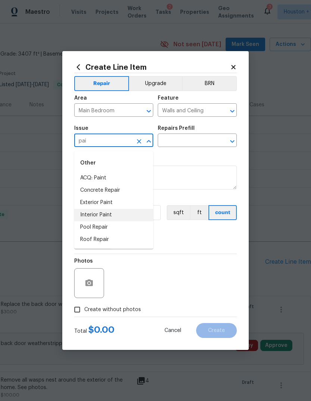
click at [87, 215] on li "Interior Paint" at bounding box center [113, 215] width 79 height 12
type input "Interior Paint"
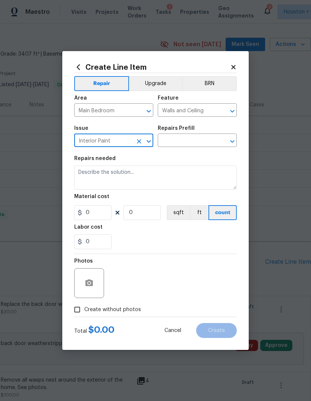
click at [213, 140] on input "text" at bounding box center [187, 141] width 58 height 12
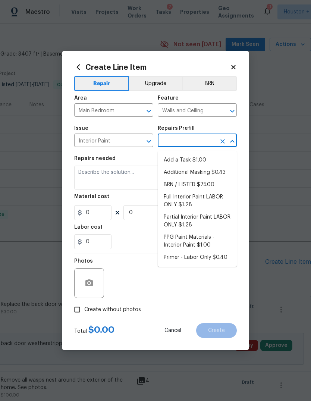
click at [218, 159] on li "Add a Task $1.00" at bounding box center [197, 160] width 79 height 12
type input "Add a Task $1.00"
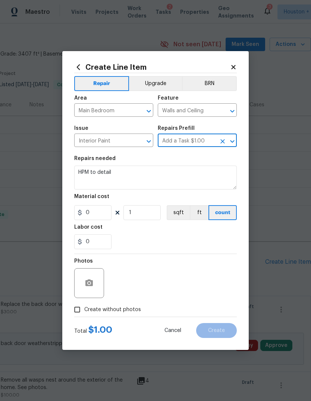
type input "Overall Paint"
type textarea "HPM to detail"
type input "1"
type input "Add a Task $1.00"
type input "1"
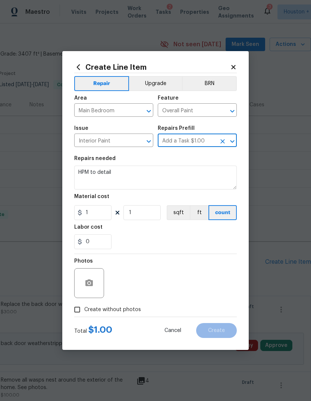
scroll to position [19, 0]
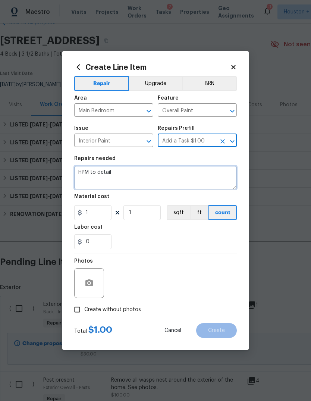
click at [211, 182] on textarea "HPM to detail" at bounding box center [155, 178] width 163 height 24
click at [221, 177] on textarea "HPM to detail" at bounding box center [155, 178] width 163 height 24
click at [220, 177] on textarea "HPM to detail" at bounding box center [155, 178] width 163 height 24
type textarea "H"
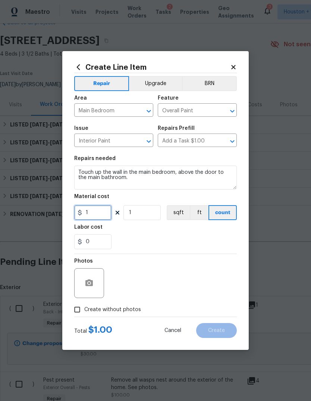
click at [92, 214] on input "1" at bounding box center [92, 212] width 37 height 15
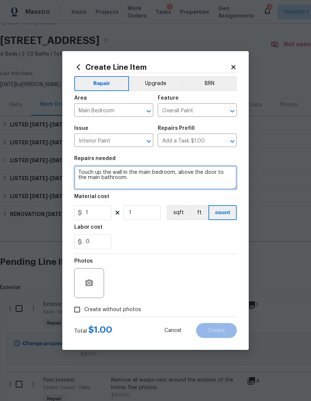
click at [224, 183] on textarea "Touch up the wall in the main bedroom, above the door to the main bathroom." at bounding box center [155, 178] width 163 height 24
type textarea "Touch up the wall in the main bedroom, above the door to the main bathroom. Pai…"
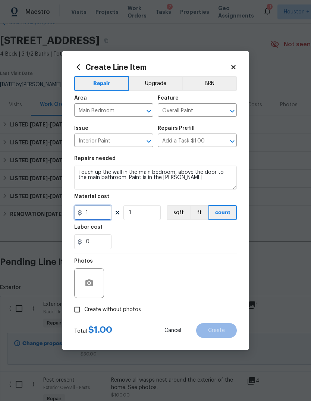
click at [94, 214] on input "1" at bounding box center [92, 212] width 37 height 15
type input "20"
click at [85, 281] on icon "button" at bounding box center [89, 283] width 9 height 9
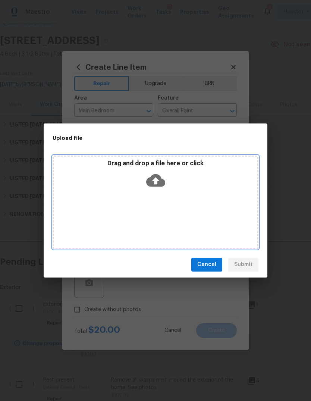
click at [220, 203] on div "Drag and drop a file here or click" at bounding box center [156, 202] width 206 height 93
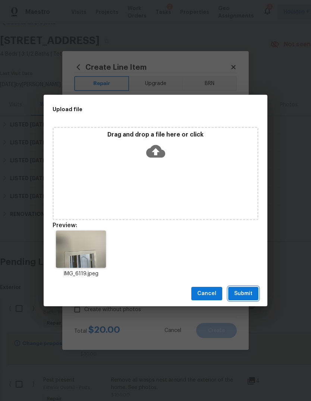
click at [254, 293] on button "Submit" at bounding box center [243, 294] width 30 height 14
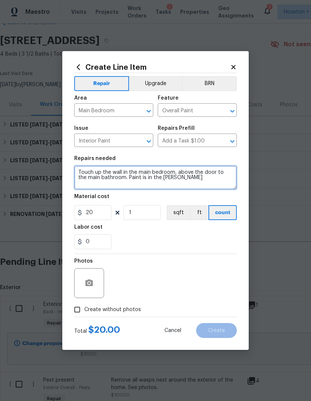
click at [235, 182] on textarea "Touch up the wall in the main bedroom, above the door to the main bathroom. Pai…" at bounding box center [155, 178] width 163 height 24
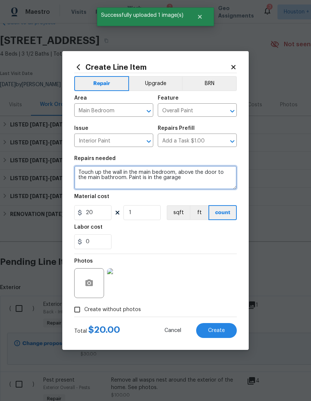
type textarea "Touch up the wall in the main bedroom, above the door to the main bathroom. Pai…"
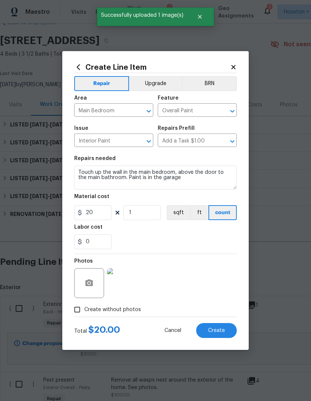
click at [225, 328] on span "Create" at bounding box center [216, 331] width 17 height 6
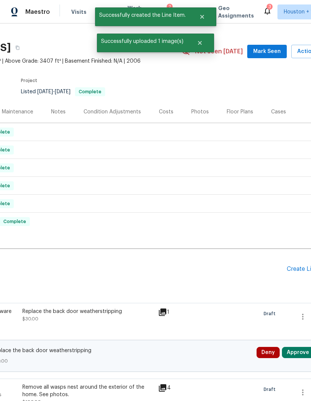
scroll to position [12, 89]
click at [297, 273] on div "Create Line Item" at bounding box center [309, 269] width 46 height 7
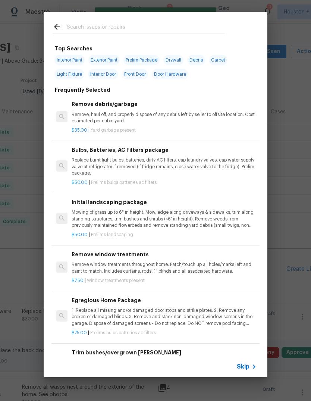
click at [253, 369] on icon at bounding box center [254, 366] width 9 height 9
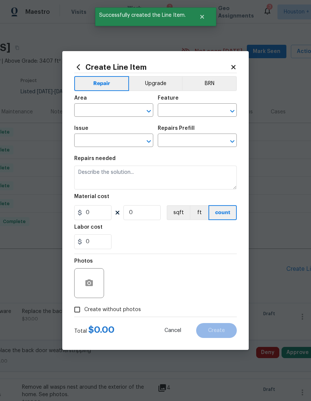
click at [90, 112] on input "text" at bounding box center [103, 111] width 58 height 12
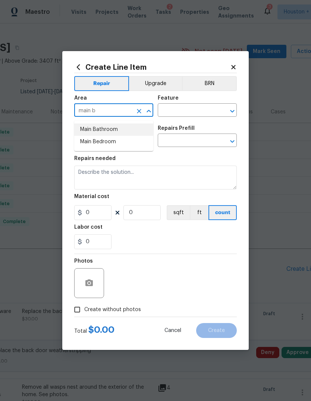
click at [117, 135] on li "Main Bathroom" at bounding box center [113, 129] width 79 height 12
type input "Main Bathroom"
click at [191, 112] on input "text" at bounding box center [187, 111] width 58 height 12
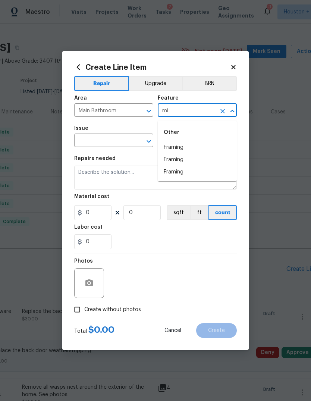
type input "m"
click at [201, 144] on li "Shower" at bounding box center [197, 147] width 79 height 12
type input "Shower"
click at [122, 146] on input "text" at bounding box center [103, 141] width 58 height 12
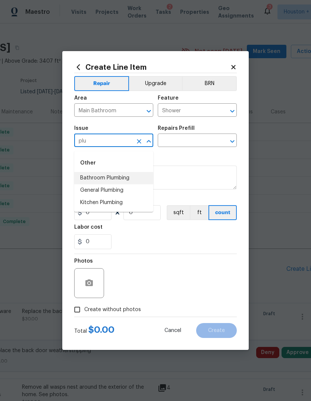
click at [124, 179] on li "Bathroom Plumbing" at bounding box center [113, 178] width 79 height 12
type input "Bathroom Plumbing"
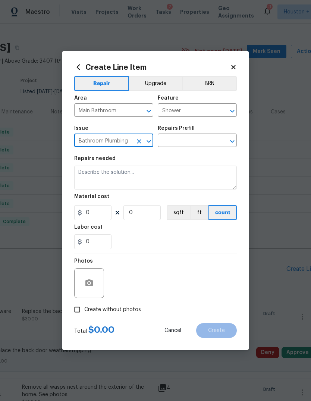
click at [207, 145] on input "text" at bounding box center [187, 141] width 58 height 12
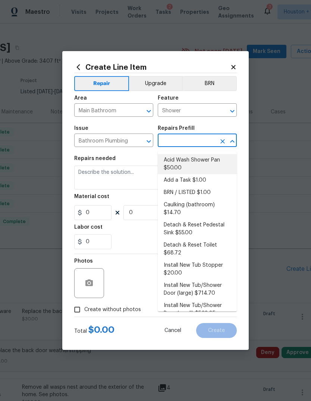
click at [212, 181] on li "Add a Task $1.00" at bounding box center [197, 180] width 79 height 12
type input "Add a Task $1.00"
type input "Plumbing"
type textarea "HPM to detail"
type input "1"
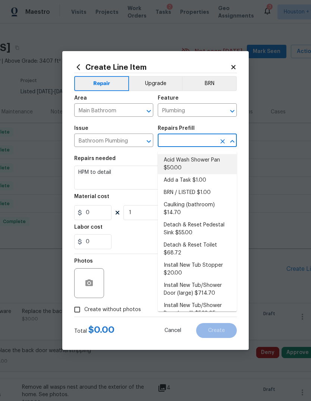
type input "Add a Task $1.00"
type input "1"
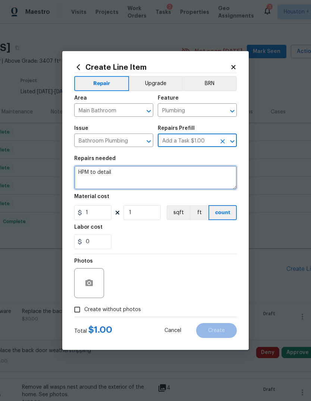
click at [206, 179] on textarea "HPM to detail" at bounding box center [155, 178] width 163 height 24
click at [207, 181] on textarea "HPM to detail" at bounding box center [155, 178] width 163 height 24
click at [213, 182] on textarea "HPM to detail" at bounding box center [155, 178] width 163 height 24
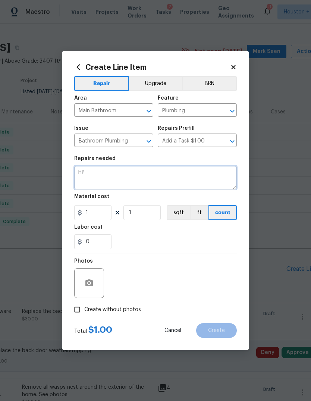
type textarea "H"
type textarea "R"
type textarea "Main Bathroom - replace the shower drain cover"
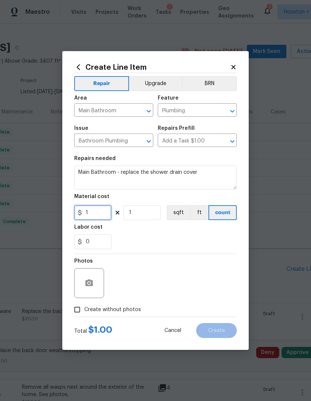
click at [94, 207] on input "1" at bounding box center [92, 212] width 37 height 15
click at [102, 214] on input "1" at bounding box center [92, 212] width 37 height 15
type input "25"
click at [85, 281] on icon "button" at bounding box center [89, 283] width 9 height 9
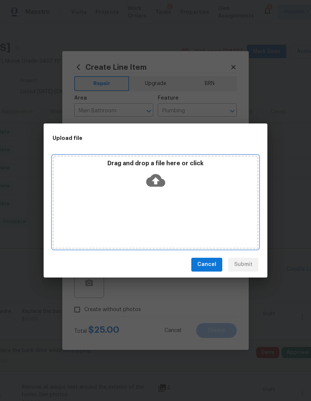
click at [199, 194] on div "Drag and drop a file here or click" at bounding box center [156, 202] width 206 height 93
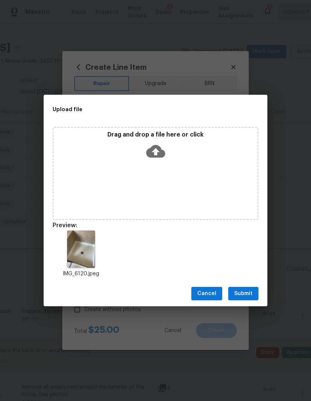
click at [250, 291] on span "Submit" at bounding box center [243, 293] width 18 height 9
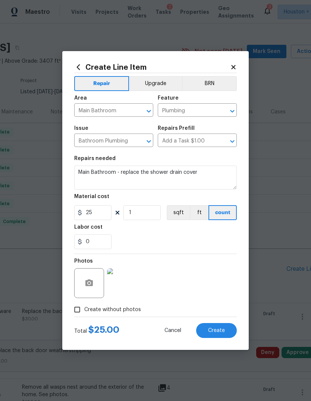
click at [225, 328] on span "Create" at bounding box center [216, 331] width 17 height 6
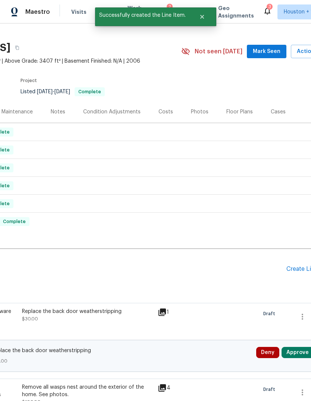
click at [296, 273] on div "Create Line Item" at bounding box center [309, 269] width 46 height 7
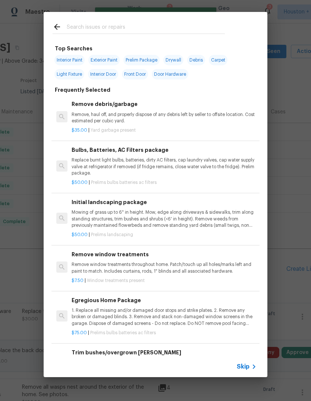
click at [248, 367] on span "Skip" at bounding box center [243, 366] width 13 height 7
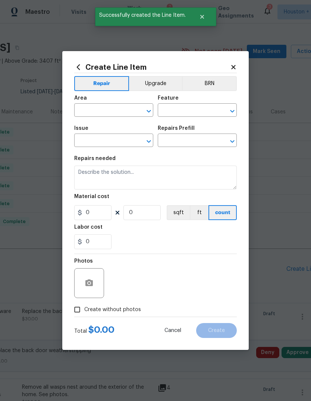
click at [110, 117] on input "text" at bounding box center [103, 111] width 58 height 12
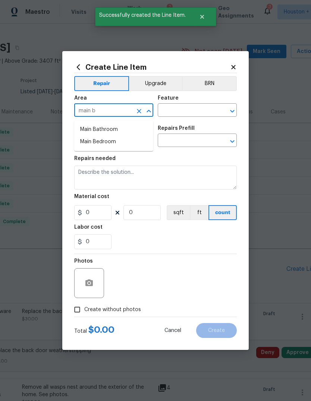
click at [119, 148] on li "Main Bedroom" at bounding box center [113, 142] width 79 height 12
type input "Main Bedroom"
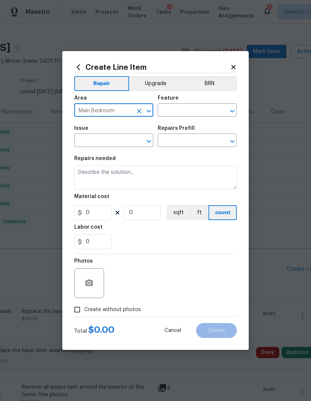
click at [198, 112] on input "text" at bounding box center [187, 111] width 58 height 12
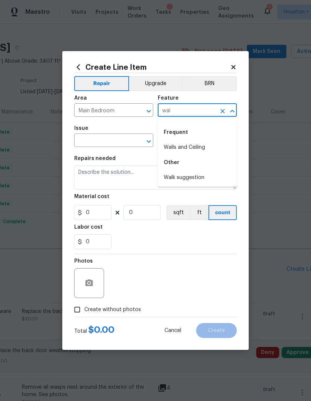
click at [206, 148] on li "Walls and Ceiling" at bounding box center [197, 147] width 79 height 12
type input "Walls and Ceiling"
click at [100, 144] on input "text" at bounding box center [103, 141] width 58 height 12
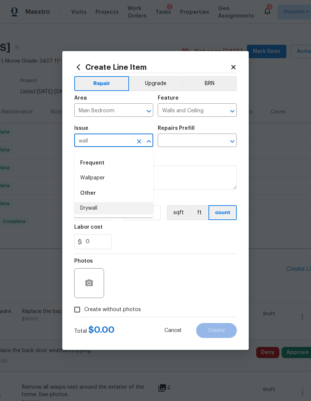
click at [119, 205] on li "Drywall" at bounding box center [113, 208] width 79 height 12
type input "Drywall"
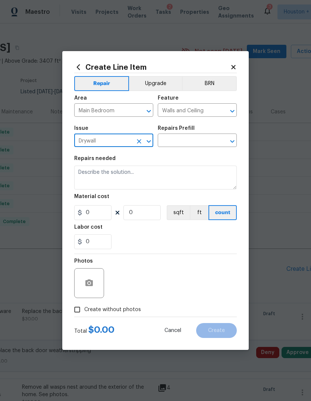
click at [193, 142] on input "text" at bounding box center [187, 141] width 58 height 12
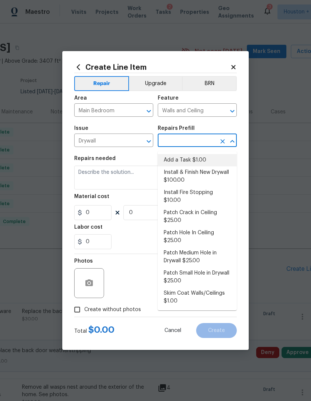
click at [213, 157] on li "Add a Task $1.00" at bounding box center [197, 160] width 79 height 12
type input "Add a Task $1.00"
type textarea "HPM to detail"
type input "1"
type input "Add a Task $1.00"
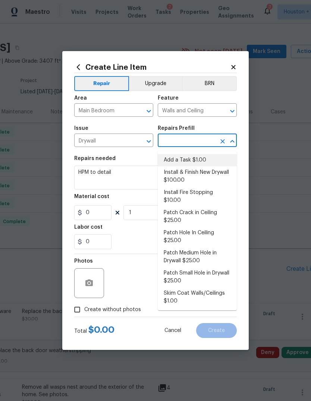
type input "1"
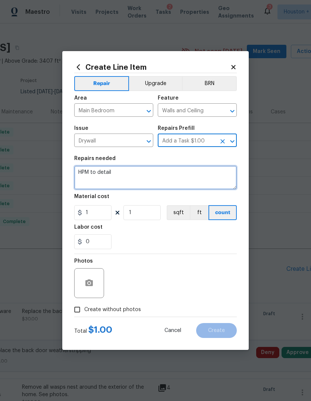
click at [207, 181] on textarea "HPM to detail" at bounding box center [155, 178] width 163 height 24
click at [206, 181] on textarea "HPM to detail" at bounding box center [155, 178] width 163 height 24
click at [211, 182] on textarea "HPM to detail" at bounding box center [155, 178] width 163 height 24
click at [213, 183] on textarea "HPM to detail" at bounding box center [155, 178] width 163 height 24
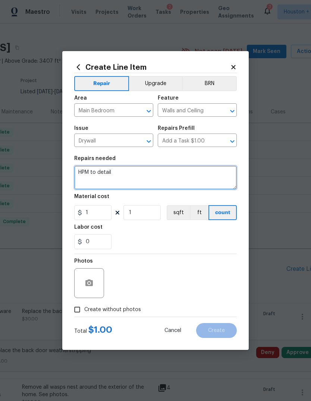
click at [213, 183] on textarea "HPM to detail" at bounding box center [155, 178] width 163 height 24
type textarea "H"
type textarea "Repair the cracks on the ceiling of the main bedroom sitting area. Paint the ce…"
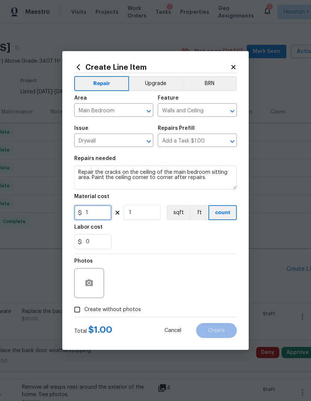
click at [101, 209] on input "1" at bounding box center [92, 212] width 37 height 15
click at [98, 211] on input "1" at bounding box center [92, 212] width 37 height 15
type input "80"
click at [91, 284] on button "button" at bounding box center [89, 283] width 18 height 18
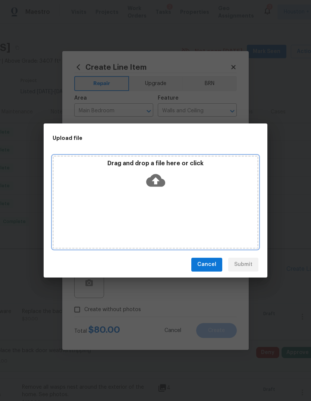
click at [202, 189] on div "Drag and drop a file here or click" at bounding box center [156, 176] width 204 height 32
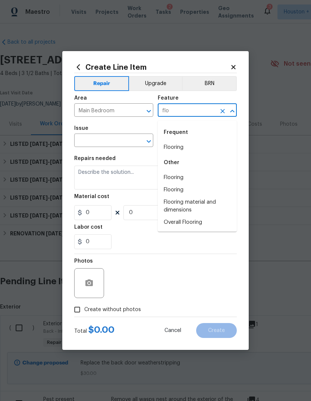
scroll to position [12, 89]
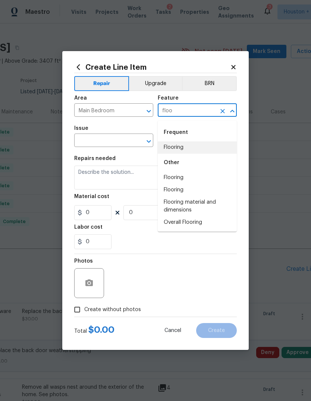
click at [202, 148] on li "Flooring" at bounding box center [197, 147] width 79 height 12
type input "Flooring"
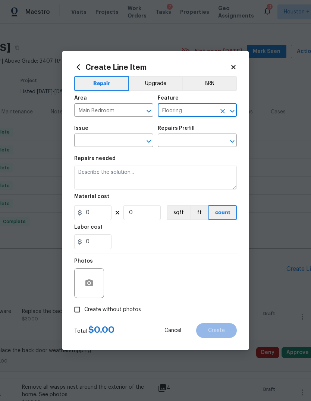
click at [114, 144] on input "text" at bounding box center [103, 141] width 58 height 12
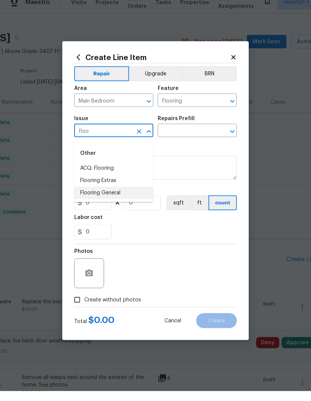
click at [118, 197] on li "Flooring General" at bounding box center [113, 203] width 79 height 12
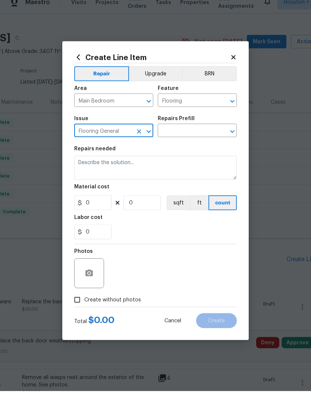
click at [195, 135] on input "text" at bounding box center [187, 141] width 58 height 12
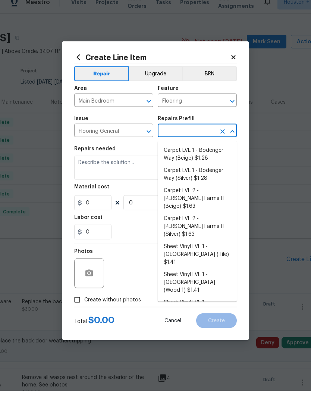
click at [108, 135] on input "Flooring General" at bounding box center [103, 141] width 58 height 12
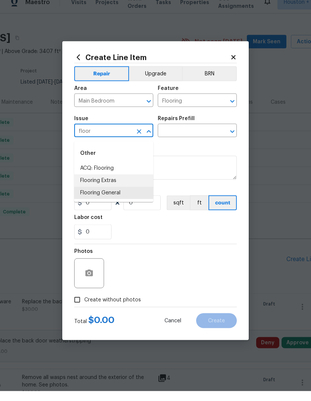
click at [113, 184] on li "Flooring Extras" at bounding box center [113, 190] width 79 height 12
type input "Flooring Extras"
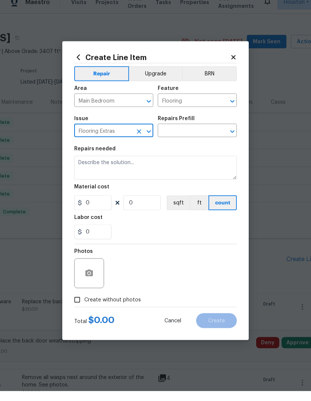
click at [204, 135] on input "text" at bounding box center [187, 141] width 58 height 12
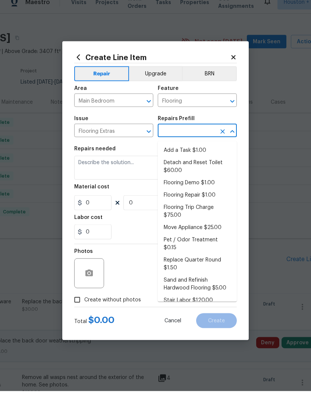
click at [211, 154] on li "Add a Task $1.00" at bounding box center [197, 160] width 79 height 12
type input "Add a Task $1.00"
type input "Overall Flooring"
type input "1"
type input "Add a Task $1.00"
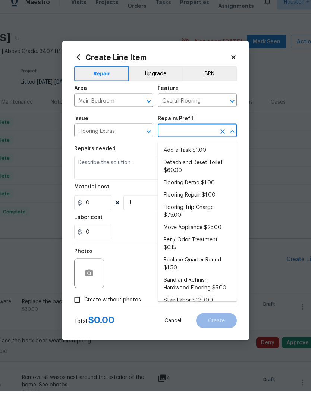
type input "1"
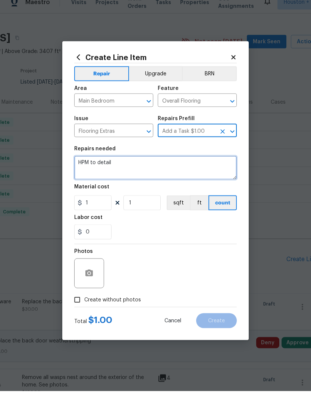
click at [94, 167] on textarea "HPM to detail" at bounding box center [155, 178] width 163 height 24
click at [94, 166] on textarea "HPM to detail" at bounding box center [155, 178] width 163 height 24
click at [87, 168] on textarea "HPM to detail" at bounding box center [155, 178] width 163 height 24
click at [92, 167] on textarea "HPM to detail" at bounding box center [155, 178] width 163 height 24
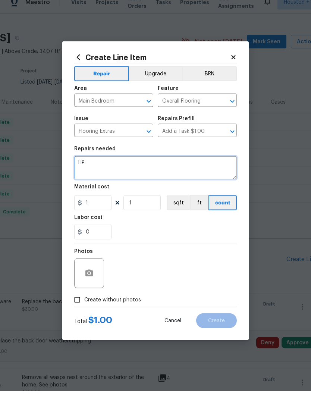
type textarea "H"
type textarea "Secure the loose transition in the main bedroom."
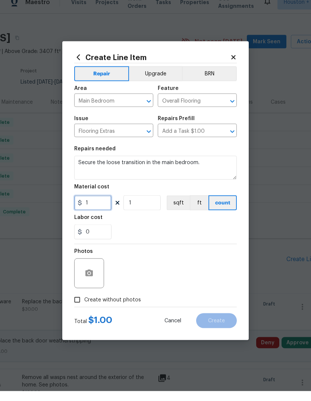
click at [103, 205] on input "1" at bounding box center [92, 212] width 37 height 15
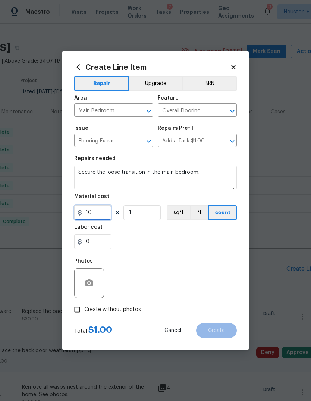
type input "10"
click at [85, 268] on div at bounding box center [89, 283] width 30 height 30
click at [94, 283] on button "button" at bounding box center [89, 283] width 18 height 18
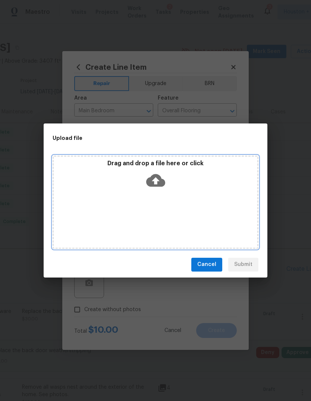
click at [183, 198] on div "Drag and drop a file here or click" at bounding box center [156, 202] width 206 height 93
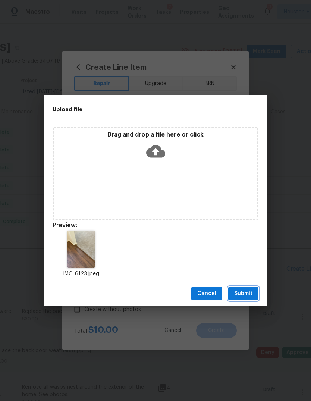
click at [252, 291] on span "Submit" at bounding box center [243, 293] width 18 height 9
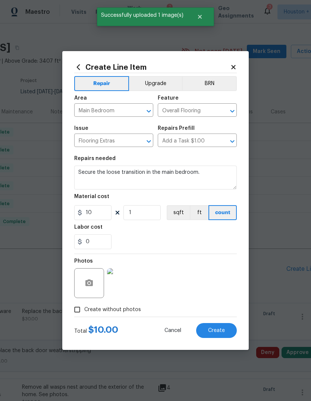
click at [225, 328] on span "Create" at bounding box center [216, 331] width 17 height 6
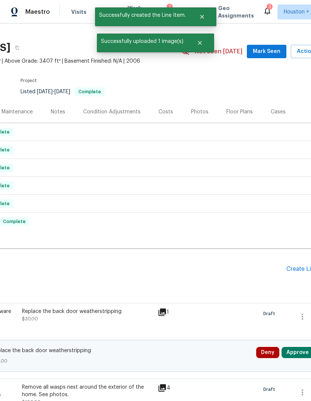
click at [296, 266] on div "Create Line Item" at bounding box center [309, 269] width 46 height 7
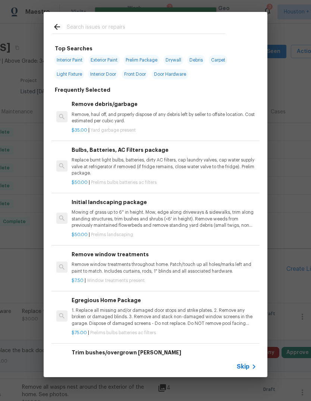
click at [252, 366] on icon at bounding box center [254, 366] width 9 height 9
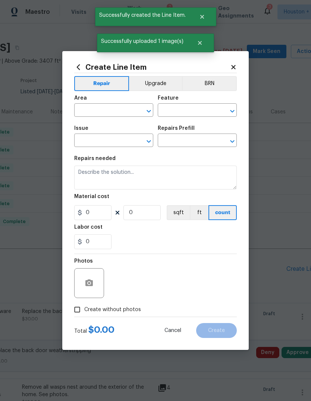
click at [100, 113] on input "text" at bounding box center [103, 111] width 58 height 12
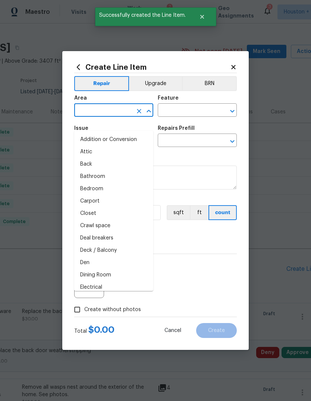
scroll to position [10, 0]
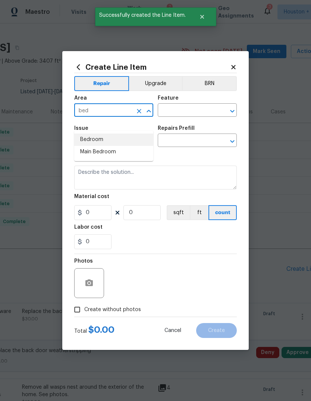
click at [122, 134] on li "Bedroom" at bounding box center [113, 140] width 79 height 12
type input "Bedroom"
click at [187, 114] on input "text" at bounding box center [187, 111] width 58 height 12
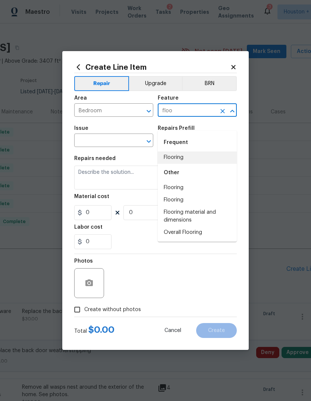
click at [200, 151] on li "Flooring" at bounding box center [197, 157] width 79 height 12
type input "Flooring"
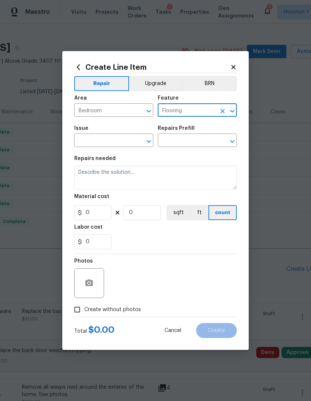
click at [108, 142] on input "text" at bounding box center [103, 141] width 58 height 12
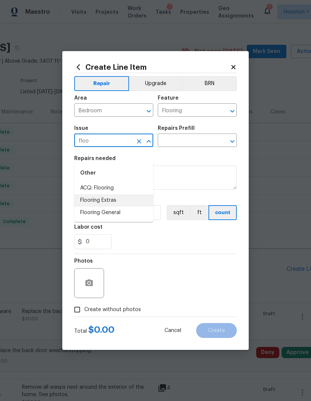
click at [117, 194] on li "Flooring Extras" at bounding box center [113, 200] width 79 height 12
type input "Flooring Extras"
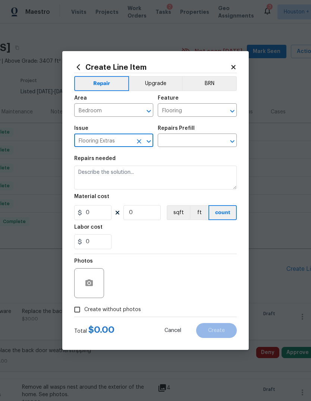
click at [202, 135] on div "Repairs Prefill" at bounding box center [197, 131] width 79 height 10
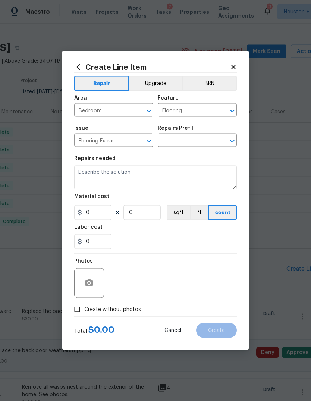
click at [211, 144] on input "text" at bounding box center [187, 141] width 58 height 12
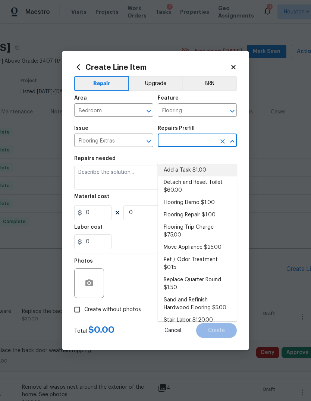
click at [207, 164] on li "Add a Task $1.00" at bounding box center [197, 170] width 79 height 12
type input "Add a Task $1.00"
type input "Overall Flooring"
type textarea "HPM to detail"
type input "1"
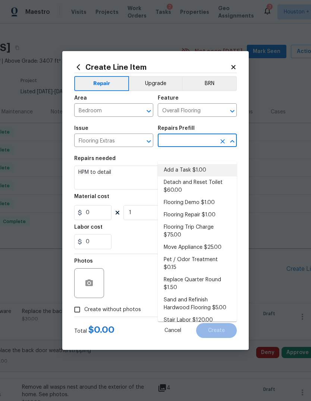
type input "Add a Task $1.00"
type input "1"
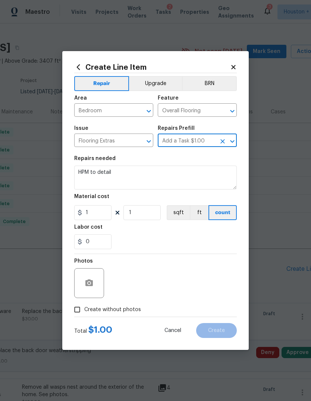
click at [193, 160] on div "Repairs needed" at bounding box center [155, 161] width 163 height 10
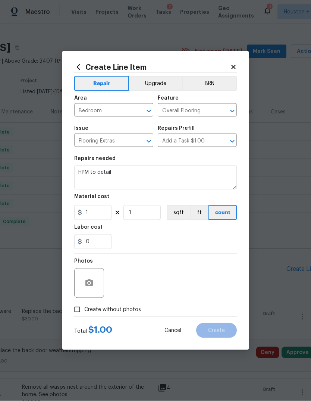
click at [193, 160] on div "Repairs needed" at bounding box center [155, 161] width 163 height 10
click at [195, 169] on textarea "HPM to detail" at bounding box center [155, 178] width 163 height 24
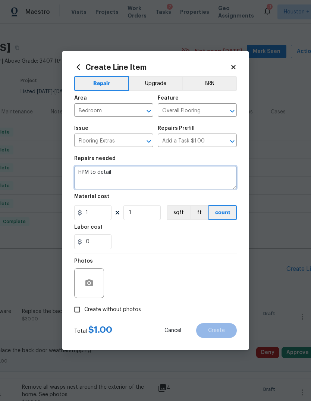
click at [195, 169] on textarea "HPM to detail" at bounding box center [155, 178] width 163 height 24
click at [202, 178] on textarea "HPM to detail" at bounding box center [155, 178] width 163 height 24
click at [207, 183] on textarea "HPM to detail" at bounding box center [155, 178] width 163 height 24
type textarea "H"
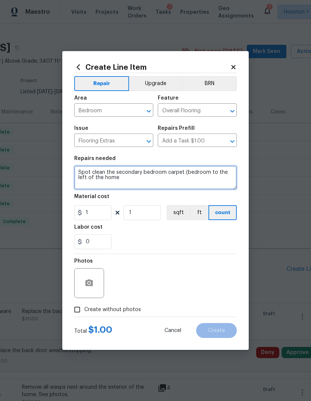
click at [222, 175] on textarea "Spot clean the secondary bedroom carpet (bedroom to the left of the home" at bounding box center [155, 178] width 163 height 24
click at [205, 177] on textarea "Spot clean the secondary bedroom carpet (bedroom to the left of the home" at bounding box center [155, 178] width 163 height 24
click at [205, 173] on textarea "Spot clean the secondary bedroom carpet (bedroom to the left of the home" at bounding box center [155, 178] width 163 height 24
click at [201, 186] on textarea "Spot clean the secondary bedroom carpet (bedroom down the hallway to the left o…" at bounding box center [155, 178] width 163 height 24
type textarea "Spot clean the secondary bedroom carpet (bedroom down the hallway to the left o…"
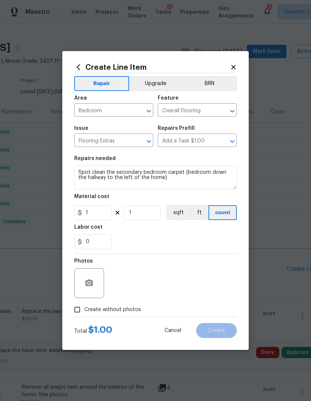
click at [107, 204] on div "Material cost" at bounding box center [155, 199] width 163 height 10
click at [103, 216] on input "1" at bounding box center [92, 212] width 37 height 15
type input "15"
click at [91, 279] on icon "button" at bounding box center [88, 282] width 7 height 7
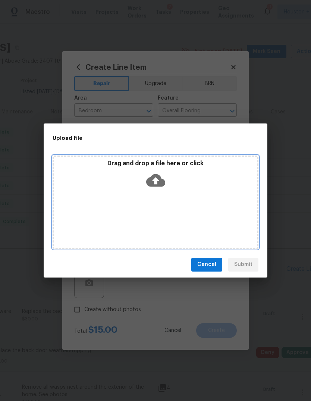
click at [202, 189] on div "Drag and drop a file here or click" at bounding box center [156, 176] width 204 height 32
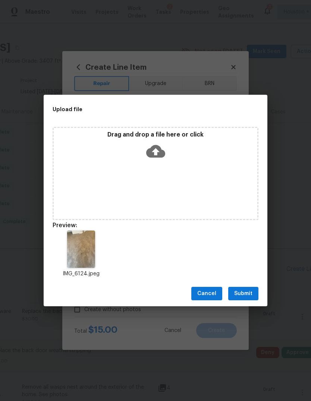
click at [247, 291] on span "Submit" at bounding box center [243, 293] width 18 height 9
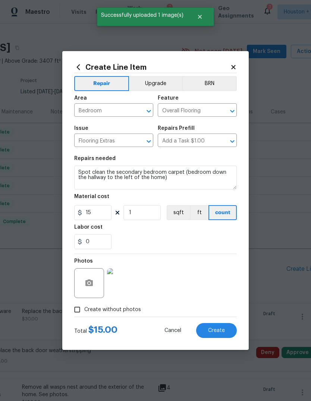
click at [225, 328] on span "Create" at bounding box center [216, 331] width 17 height 6
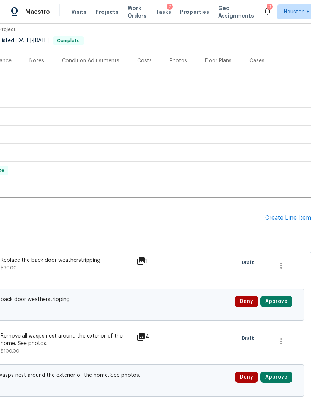
scroll to position [63, 110]
click at [296, 222] on div "Create Line Item" at bounding box center [288, 217] width 46 height 7
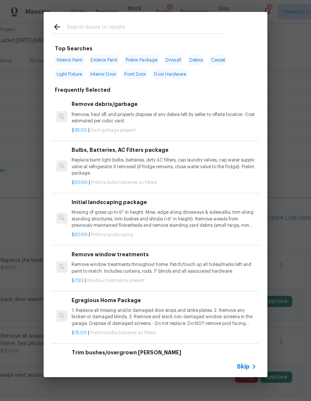
click at [253, 368] on icon at bounding box center [254, 366] width 9 height 9
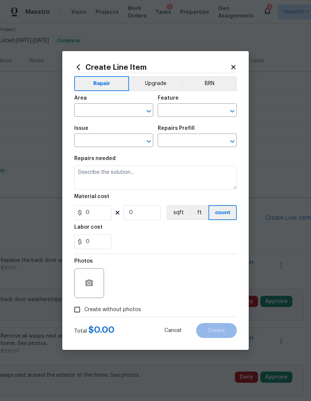
click at [90, 117] on input "text" at bounding box center [103, 111] width 58 height 12
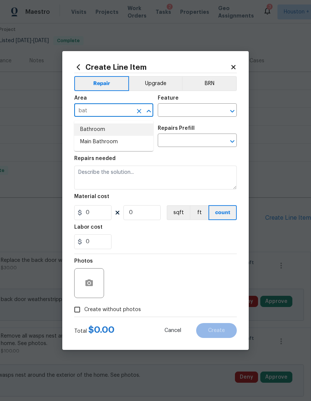
click at [88, 134] on li "Bathroom" at bounding box center [113, 129] width 79 height 12
type input "Bathroom"
click at [200, 110] on input "text" at bounding box center [187, 111] width 58 height 12
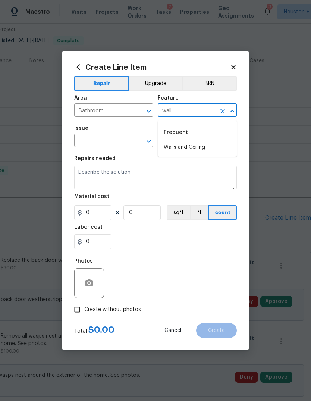
click at [211, 152] on li "Walls and Ceiling" at bounding box center [197, 147] width 79 height 12
type input "Walls and Ceiling"
click at [104, 145] on input "text" at bounding box center [103, 141] width 58 height 12
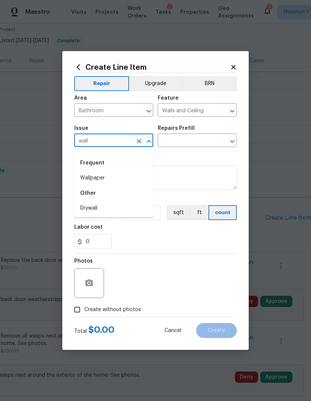
click at [117, 209] on li "Drywall" at bounding box center [113, 208] width 79 height 12
type input "Drywall"
click at [204, 145] on input "text" at bounding box center [187, 141] width 58 height 12
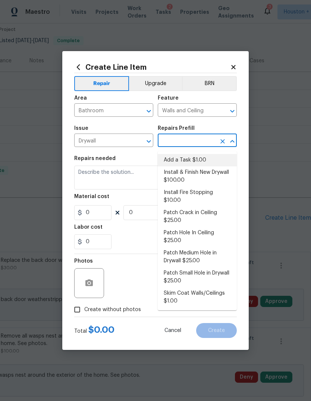
click at [214, 161] on li "Add a Task $1.00" at bounding box center [197, 160] width 79 height 12
type input "Add a Task $1.00"
type textarea "HPM to detail"
type input "1"
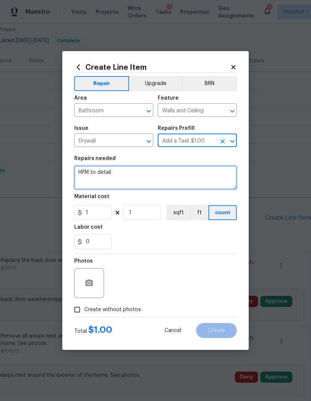
click at [213, 181] on textarea "HPM to detail" at bounding box center [155, 178] width 163 height 24
click at [216, 183] on textarea "HPM to detail" at bounding box center [155, 178] width 163 height 24
click at [215, 183] on textarea "HPM to detail" at bounding box center [155, 178] width 163 height 24
click at [219, 183] on textarea "HPM to detail" at bounding box center [155, 178] width 163 height 24
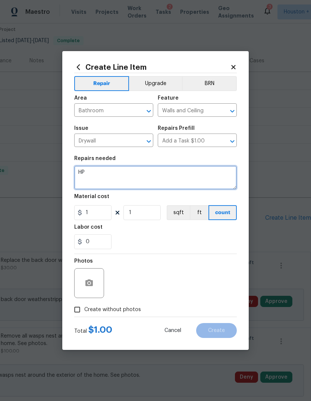
type textarea "H"
type textarea "Repair the drywall in the half bathroom. Paint walls and ceiling as needed afte…"
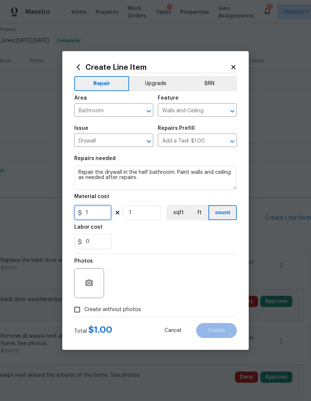
click at [97, 214] on input "1" at bounding box center [92, 212] width 37 height 15
type input "150"
click at [90, 283] on button "button" at bounding box center [89, 283] width 18 height 18
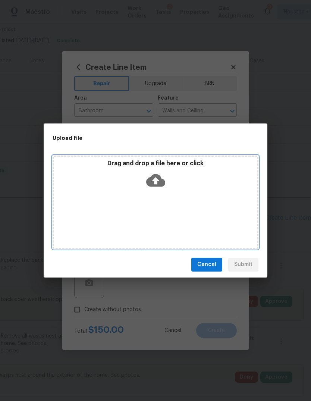
click at [185, 181] on div "Drag and drop a file here or click" at bounding box center [156, 176] width 204 height 32
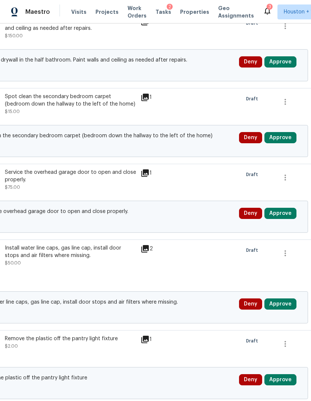
scroll to position [548, 107]
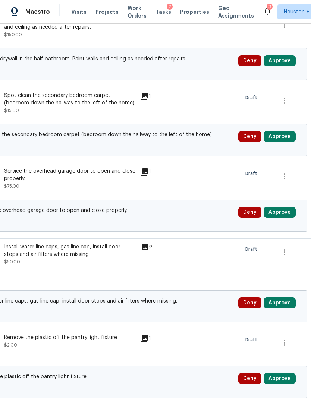
click at [289, 207] on button "Approve" at bounding box center [280, 212] width 32 height 11
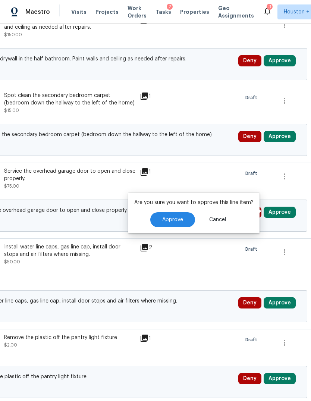
click at [183, 217] on span "Approve" at bounding box center [172, 220] width 21 height 6
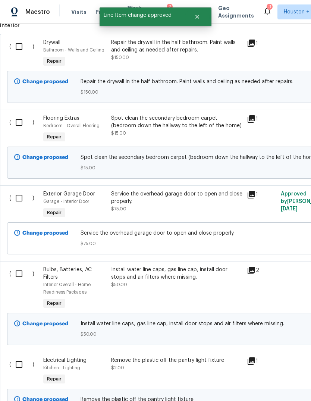
scroll to position [530, 1]
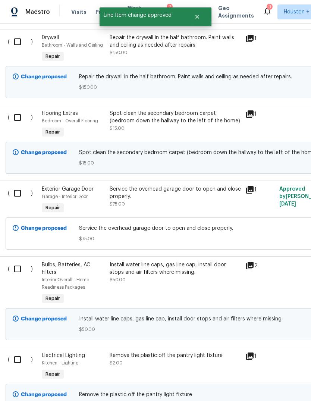
click at [21, 187] on input "checkbox" at bounding box center [20, 193] width 21 height 16
checkbox input "true"
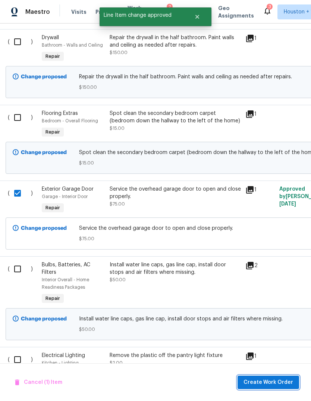
click at [280, 384] on span "Create Work Order" at bounding box center [269, 382] width 50 height 9
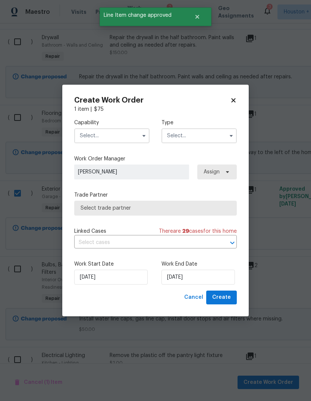
click at [121, 139] on input "text" at bounding box center [111, 135] width 75 height 15
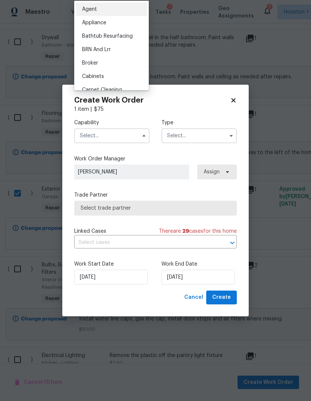
scroll to position [0, 0]
click at [120, 341] on div "Garage Door" at bounding box center [111, 339] width 71 height 13
type input "Garage Door"
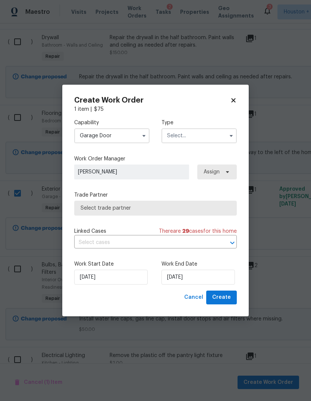
click at [228, 134] on button "button" at bounding box center [231, 135] width 9 height 9
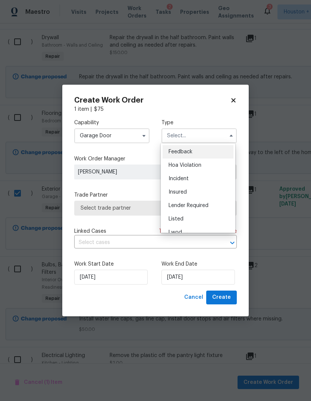
click at [203, 220] on div "Listed" at bounding box center [198, 218] width 71 height 13
type input "Listed"
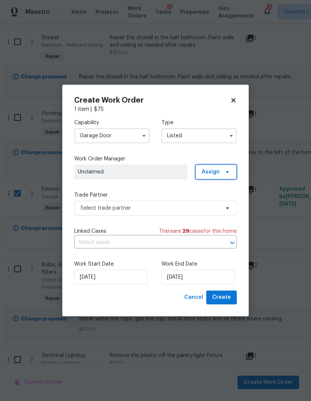
click at [228, 173] on icon at bounding box center [228, 172] width 6 height 6
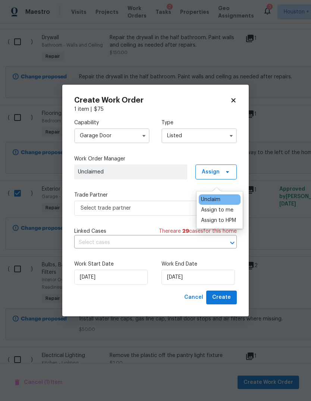
click at [231, 206] on div "Assign to me" at bounding box center [217, 209] width 32 height 7
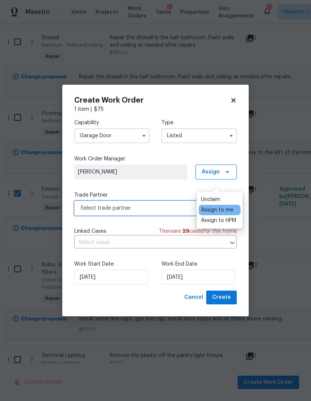
click at [169, 215] on span "Select trade partner" at bounding box center [155, 208] width 163 height 15
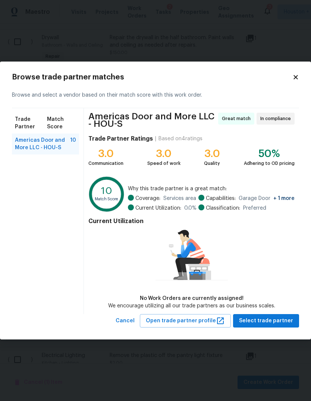
click at [286, 265] on div "Current Utilization No Work Orders are currently assigned! We encourage utilizi…" at bounding box center [191, 261] width 206 height 95
click at [283, 326] on span "Select trade partner" at bounding box center [266, 320] width 54 height 9
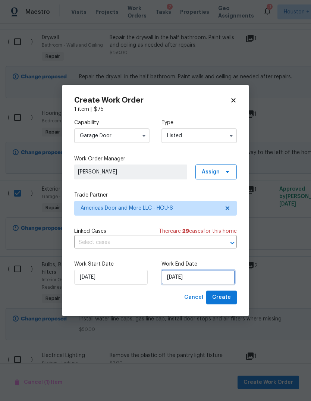
click at [205, 275] on input "[DATE]" at bounding box center [197, 277] width 73 height 15
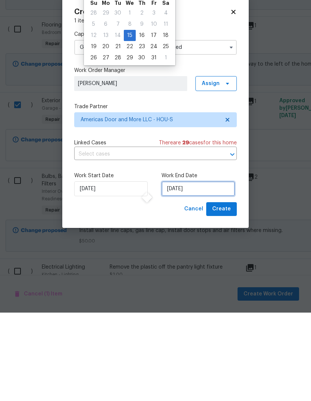
scroll to position [28, 0]
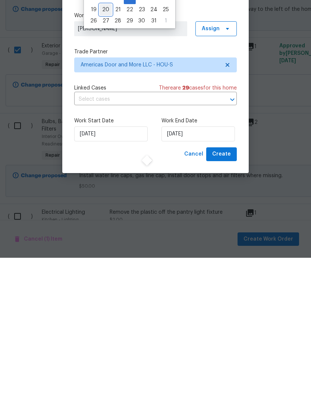
click at [100, 158] on div "20" at bounding box center [106, 153] width 12 height 10
type input "[DATE]"
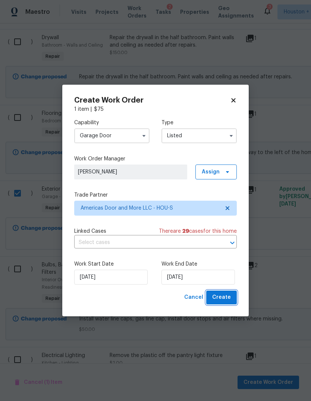
click at [231, 297] on button "Create" at bounding box center [221, 298] width 31 height 14
checkbox input "false"
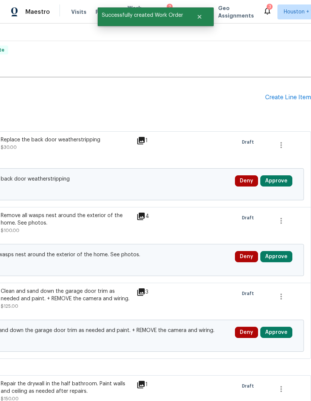
scroll to position [202, 110]
click at [291, 94] on div "Create Line Item" at bounding box center [288, 97] width 46 height 7
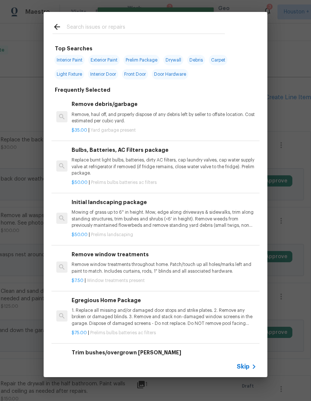
click at [247, 368] on span "Skip" at bounding box center [243, 366] width 13 height 7
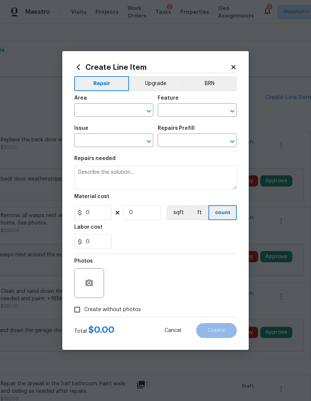
click at [115, 107] on input "text" at bounding box center [103, 111] width 58 height 12
type input "u"
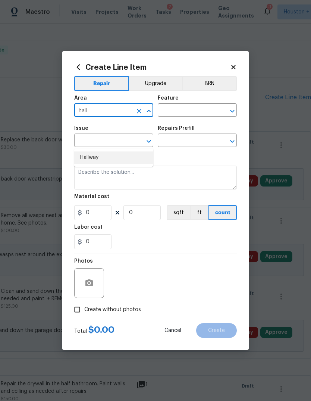
click at [117, 151] on li "Hallway" at bounding box center [113, 157] width 79 height 12
type input "Hallway"
click at [198, 115] on input "text" at bounding box center [187, 111] width 58 height 12
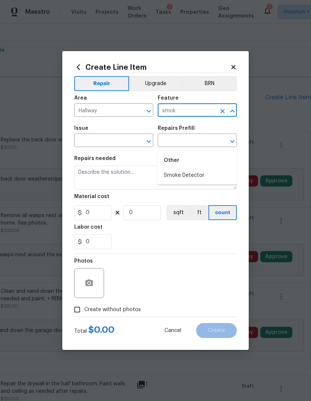
click at [204, 169] on li "Smoke Detector" at bounding box center [197, 175] width 79 height 12
type input "Smoke Detector"
click at [110, 150] on span "Issue ​" at bounding box center [113, 136] width 79 height 30
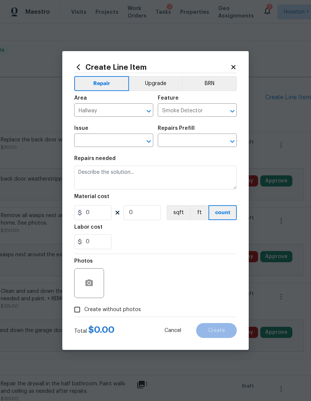
click at [110, 145] on input "text" at bounding box center [103, 141] width 58 height 12
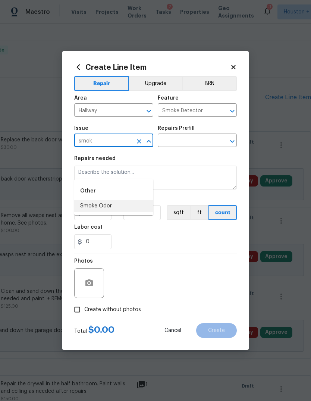
click at [129, 200] on li "Smoke Odor" at bounding box center [113, 206] width 79 height 12
click at [215, 142] on input "text" at bounding box center [187, 141] width 58 height 12
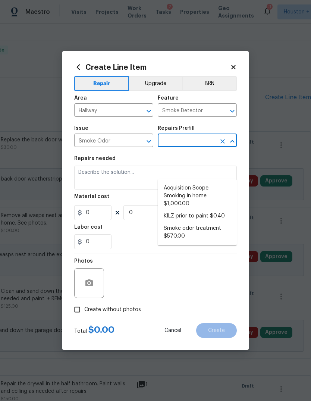
click at [122, 144] on input "Smoke Odor" at bounding box center [103, 141] width 58 height 12
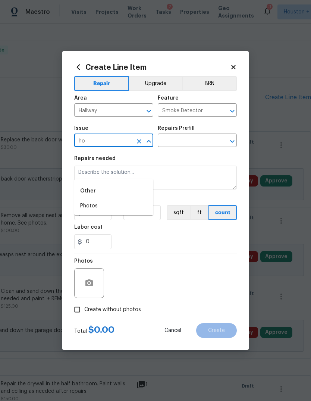
type input "h"
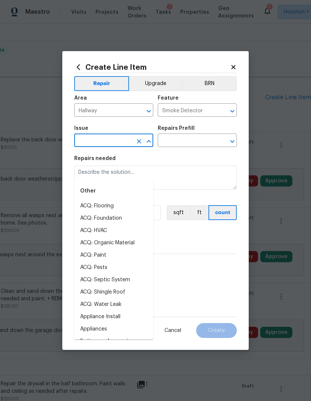
type input "h"
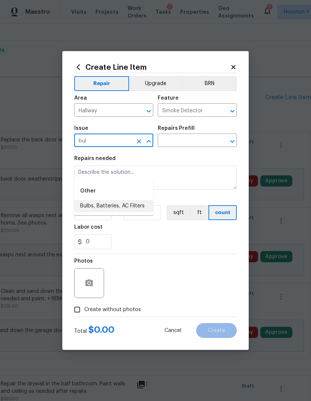
click at [95, 200] on li "Bulbs, Batteries, AC Filters" at bounding box center [113, 206] width 79 height 12
type input "Bulbs, Batteries, AC Filters"
click at [202, 139] on input "text" at bounding box center [187, 141] width 58 height 12
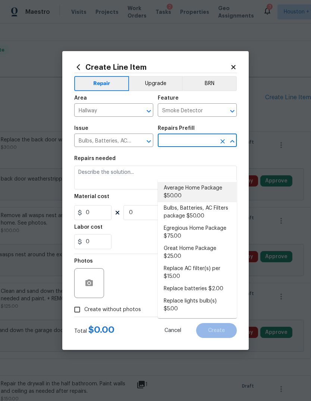
click at [210, 182] on li "Average Home Package $50.00" at bounding box center [197, 192] width 79 height 20
type input "Average Home Package $50.00"
type input "Home Readiness Packages"
type textarea "1. Replace all missing and/or damaged door stops and strike plates. 2. Remove a…"
type input "1"
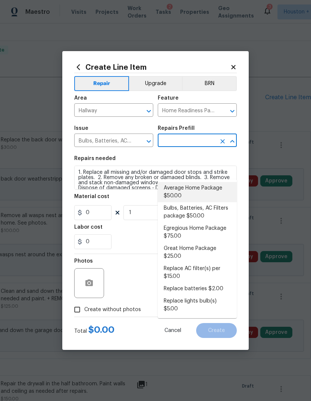
type input "Average Home Package $50.00"
type input "50"
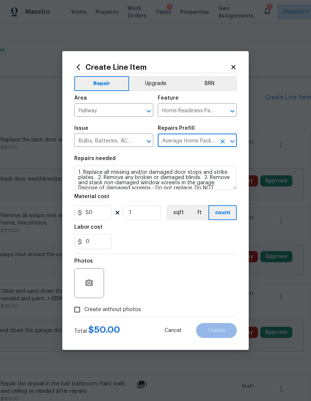
click at [232, 70] on icon at bounding box center [233, 67] width 7 height 7
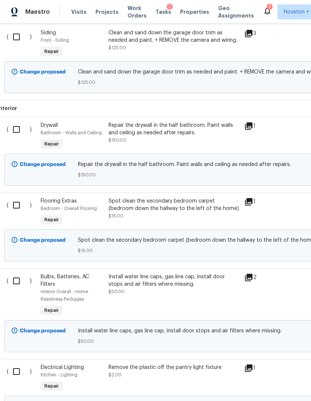
scroll to position [460, 3]
click at [222, 273] on div "Install water line caps, gas line cap, install door stops and air filters where…" at bounding box center [173, 280] width 131 height 15
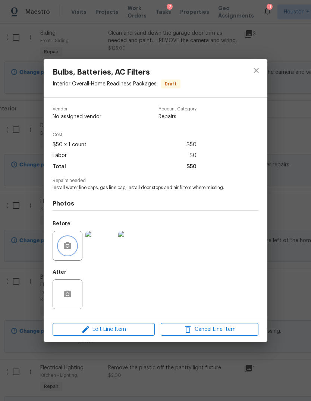
click at [64, 248] on icon "button" at bounding box center [67, 245] width 7 height 7
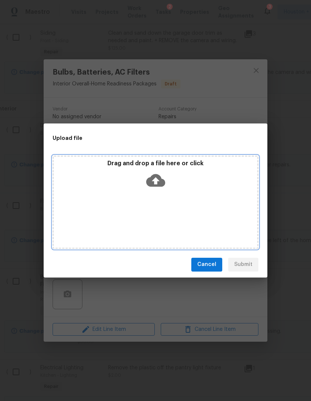
click at [175, 201] on div "Drag and drop a file here or click" at bounding box center [156, 202] width 206 height 93
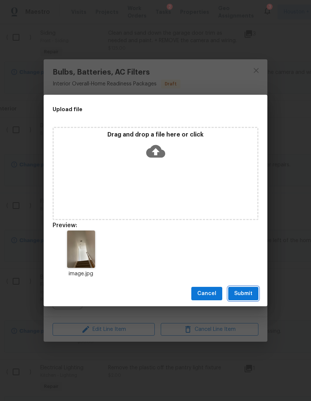
click at [255, 295] on button "Submit" at bounding box center [243, 294] width 30 height 14
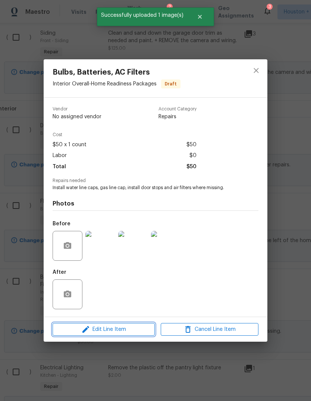
click at [68, 332] on span "Edit Line Item" at bounding box center [104, 329] width 98 height 9
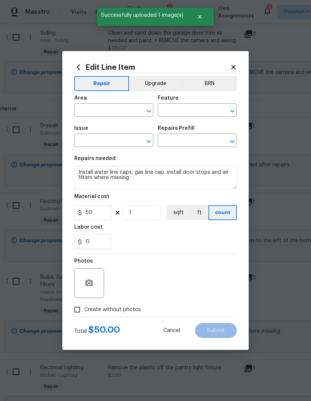
type input "Interior Overall"
type input "Home Readiness Packages"
type input "Bulbs, Batteries, AC Filters"
type input "Average Home Package $50.00"
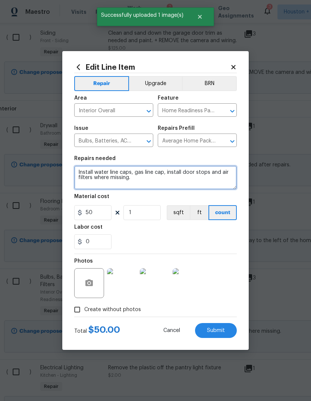
click at [208, 179] on textarea "Install water line caps, gas line cap, install door stops and air filters where…" at bounding box center [155, 178] width 163 height 24
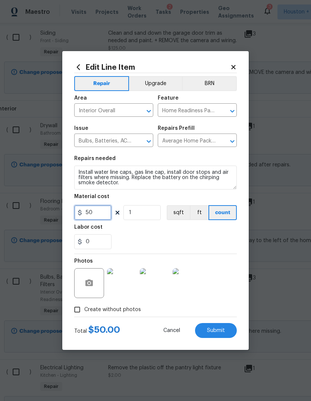
click at [91, 213] on input "50" at bounding box center [92, 212] width 37 height 15
click at [225, 328] on span "Submit" at bounding box center [216, 331] width 18 height 6
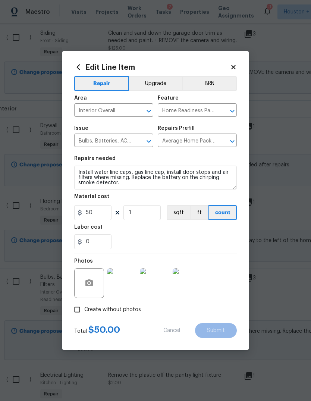
type textarea "Install water line caps, gas line cap, install door stops and air filters where…"
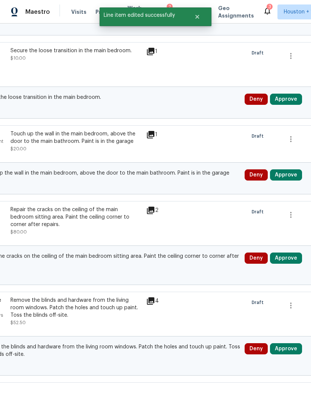
scroll to position [935, 101]
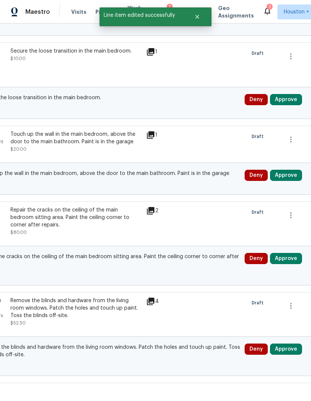
click at [297, 343] on button "Approve" at bounding box center [286, 348] width 32 height 11
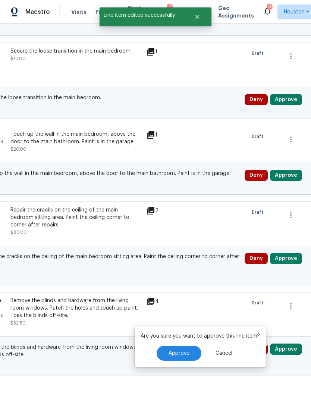
click at [186, 351] on span "Approve" at bounding box center [179, 354] width 21 height 6
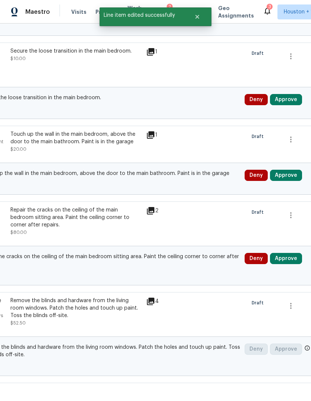
click at [291, 253] on button "Approve" at bounding box center [286, 258] width 32 height 11
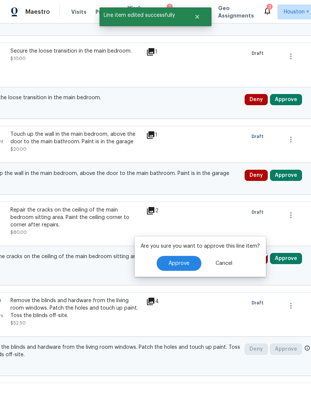
click at [189, 261] on span "Approve" at bounding box center [179, 264] width 21 height 6
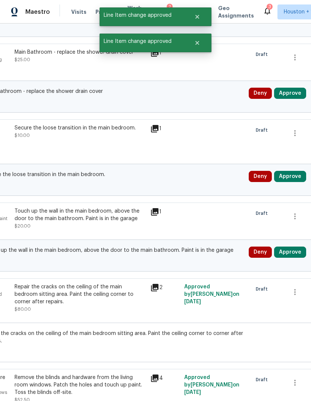
scroll to position [862, 96]
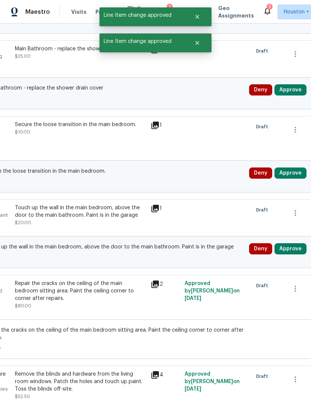
click at [293, 243] on button "Approve" at bounding box center [290, 248] width 32 height 11
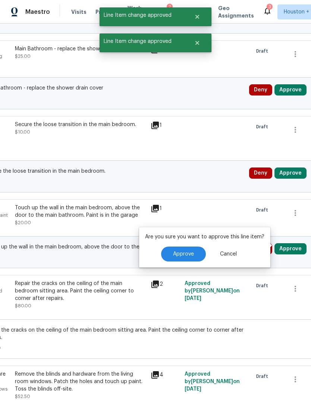
click at [190, 251] on span "Approve" at bounding box center [183, 254] width 21 height 6
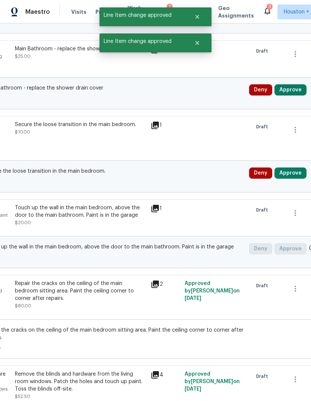
click at [296, 167] on button "Approve" at bounding box center [290, 172] width 32 height 11
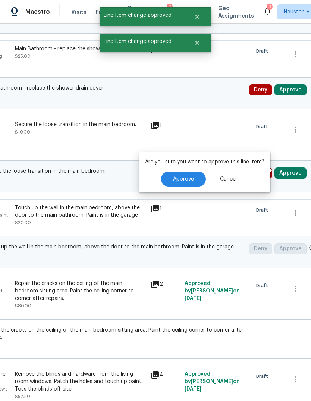
click at [197, 172] on button "Approve" at bounding box center [183, 179] width 45 height 15
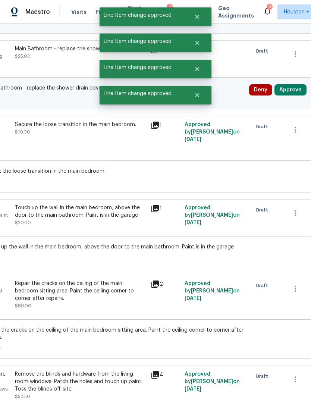
click at [303, 84] on button "Approve" at bounding box center [290, 89] width 32 height 11
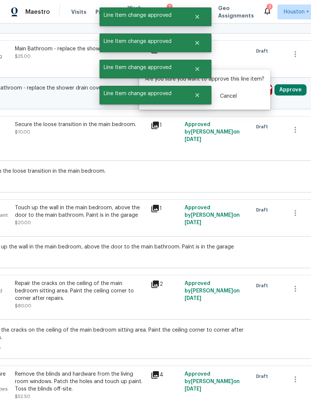
click at [191, 89] on button "Approve" at bounding box center [183, 96] width 45 height 15
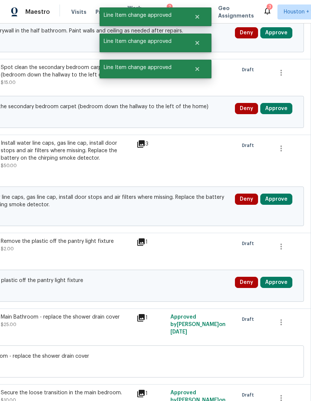
click at [282, 277] on button "Approve" at bounding box center [276, 282] width 32 height 11
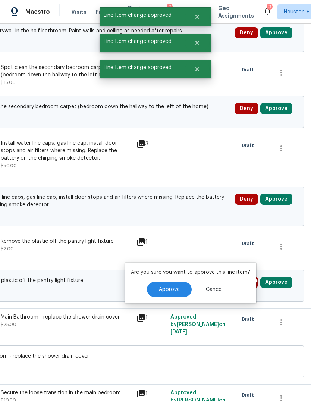
click at [180, 287] on span "Approve" at bounding box center [169, 290] width 21 height 6
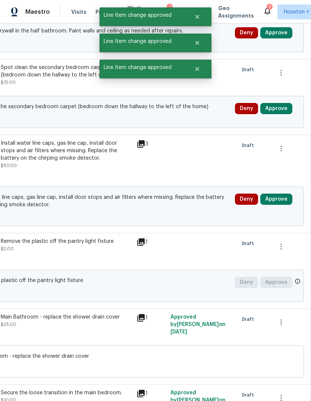
click at [281, 194] on button "Approve" at bounding box center [276, 199] width 32 height 11
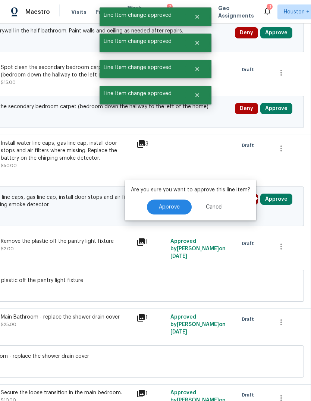
click at [175, 200] on button "Approve" at bounding box center [169, 207] width 45 height 15
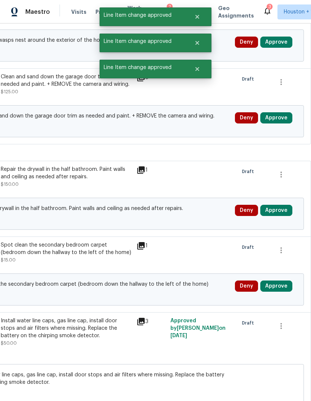
scroll to position [416, 110]
click at [280, 280] on button "Approve" at bounding box center [276, 285] width 32 height 11
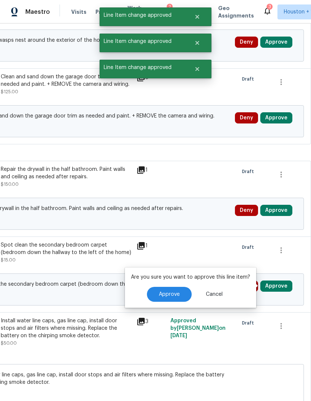
click at [176, 287] on button "Approve" at bounding box center [169, 294] width 45 height 15
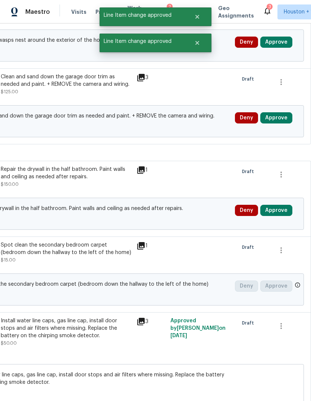
click at [282, 205] on button "Approve" at bounding box center [276, 210] width 32 height 11
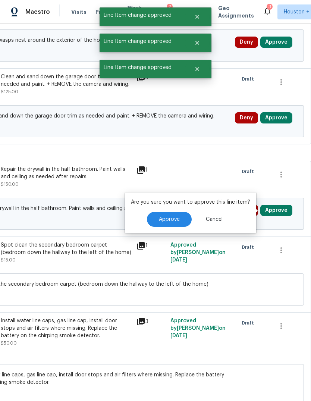
click at [177, 217] on span "Approve" at bounding box center [169, 220] width 21 height 6
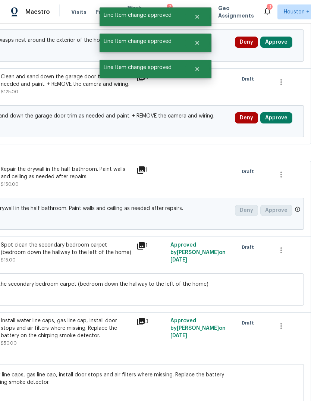
click at [279, 112] on button "Approve" at bounding box center [276, 117] width 32 height 11
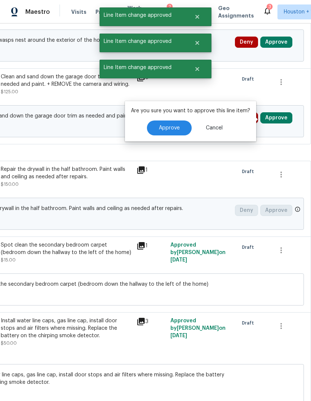
click at [181, 120] on button "Approve" at bounding box center [169, 127] width 45 height 15
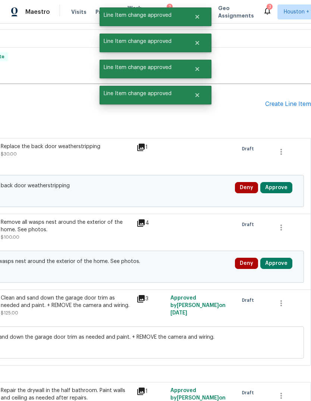
scroll to position [194, 110]
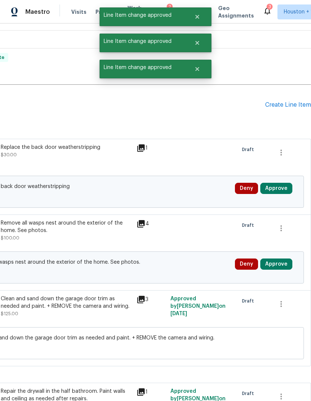
click at [278, 258] on button "Approve" at bounding box center [276, 263] width 32 height 11
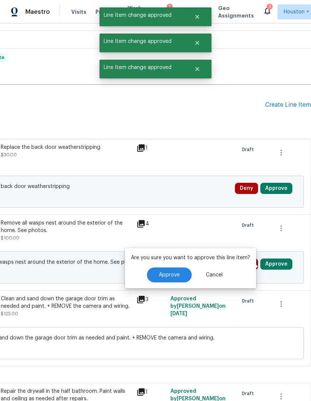
click at [186, 267] on button "Approve" at bounding box center [169, 274] width 45 height 15
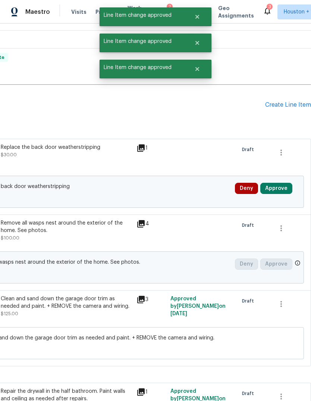
click at [283, 183] on button "Approve" at bounding box center [276, 188] width 32 height 11
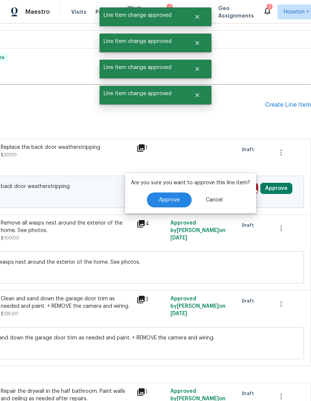
click at [181, 192] on button "Approve" at bounding box center [169, 199] width 45 height 15
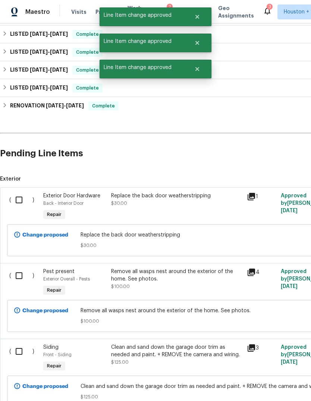
scroll to position [146, 0]
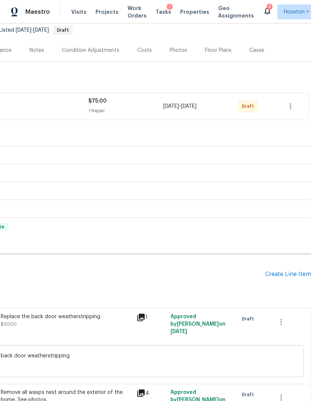
scroll to position [74, 110]
click at [293, 106] on button "button" at bounding box center [291, 106] width 18 height 18
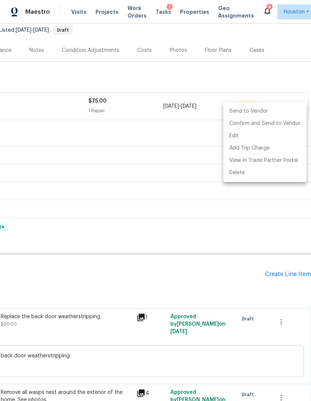
click at [264, 114] on li "Send to Vendor" at bounding box center [264, 111] width 83 height 12
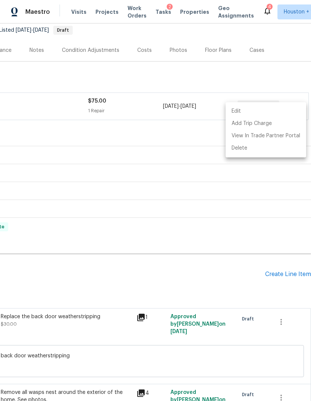
click at [270, 266] on div at bounding box center [155, 200] width 311 height 401
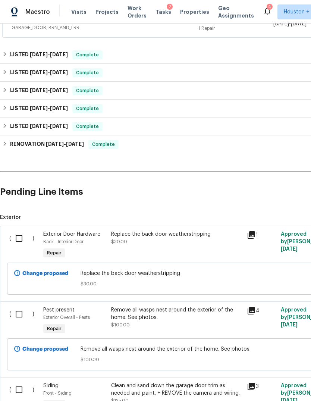
scroll to position [156, 0]
click at [23, 306] on input "checkbox" at bounding box center [21, 314] width 21 height 16
checkbox input "true"
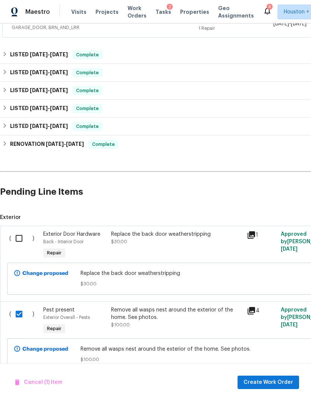
click at [21, 230] on input "checkbox" at bounding box center [21, 238] width 21 height 16
checkbox input "true"
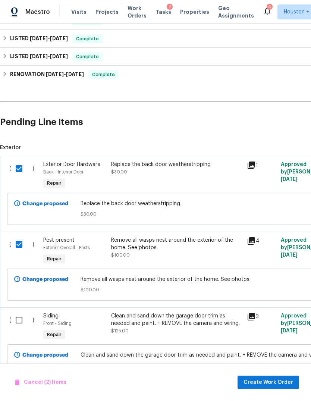
scroll to position [245, 0]
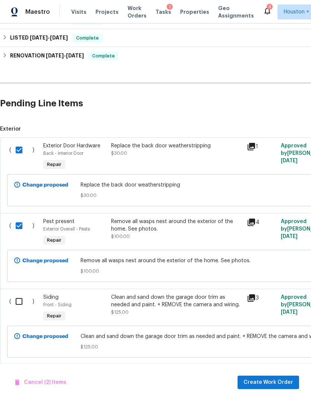
click at [19, 294] on input "checkbox" at bounding box center [21, 302] width 21 height 16
checkbox input "true"
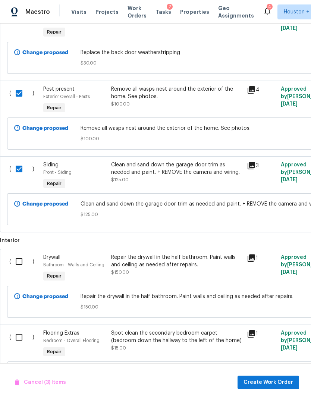
scroll to position [377, 0]
click at [18, 254] on input "checkbox" at bounding box center [21, 262] width 21 height 16
checkbox input "true"
click at [20, 329] on input "checkbox" at bounding box center [21, 337] width 21 height 16
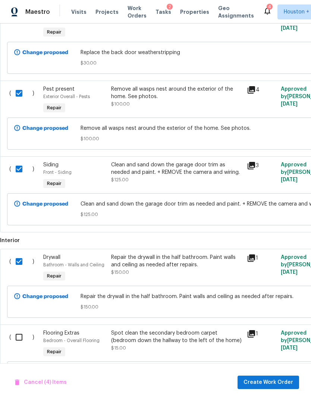
checkbox input "true"
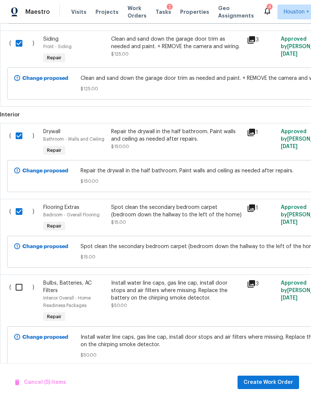
scroll to position [503, 0]
click at [25, 279] on input "checkbox" at bounding box center [21, 287] width 21 height 16
checkbox input "true"
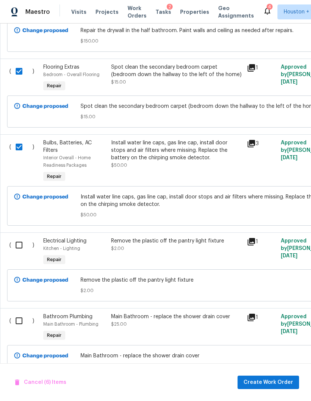
scroll to position [643, 0]
click at [16, 237] on input "checkbox" at bounding box center [21, 245] width 21 height 16
checkbox input "true"
click at [16, 313] on input "checkbox" at bounding box center [21, 321] width 21 height 16
checkbox input "true"
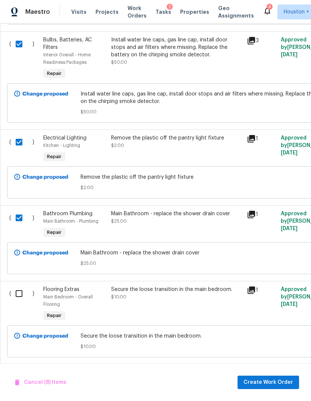
scroll to position [805, 0]
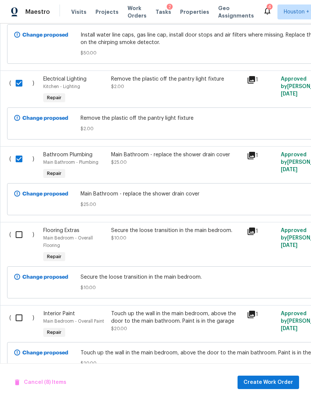
click at [18, 227] on input "checkbox" at bounding box center [21, 235] width 21 height 16
checkbox input "true"
click at [15, 310] on input "checkbox" at bounding box center [21, 318] width 21 height 16
checkbox input "true"
click at [18, 386] on input "checkbox" at bounding box center [21, 394] width 21 height 16
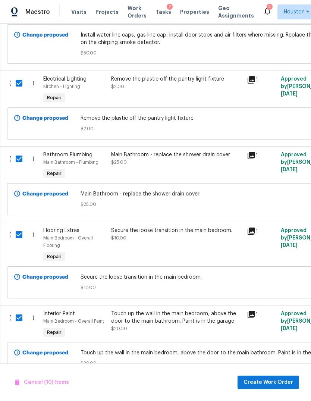
checkbox input "true"
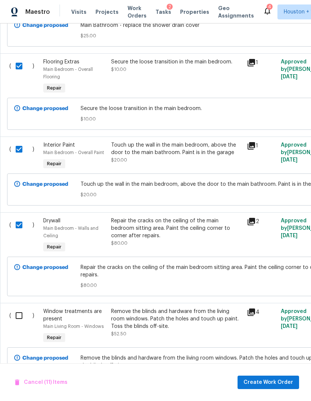
scroll to position [973, 0]
click at [18, 308] on input "checkbox" at bounding box center [21, 316] width 21 height 16
checkbox input "true"
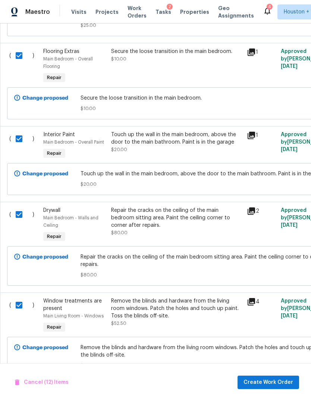
scroll to position [983, 0]
click at [283, 382] on span "Create Work Order" at bounding box center [269, 382] width 50 height 9
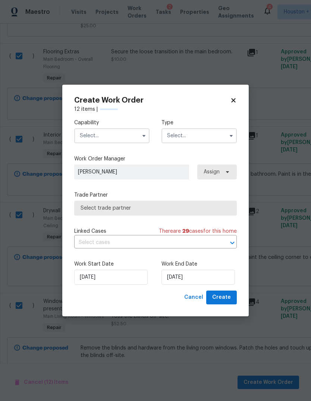
checkbox input "false"
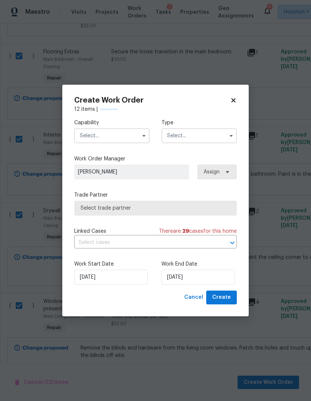
checkbox input "false"
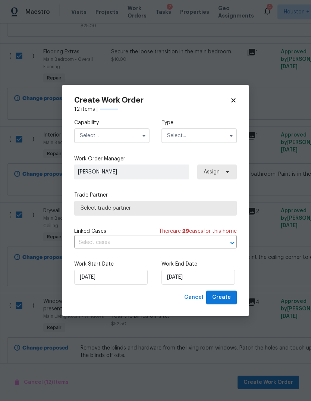
checkbox input "false"
click at [131, 142] on input "text" at bounding box center [111, 135] width 75 height 15
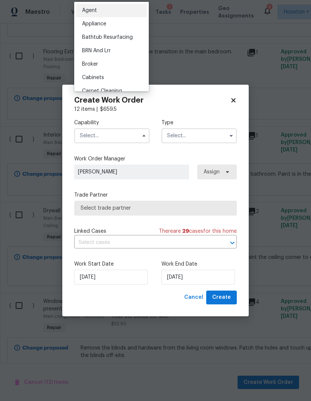
click at [122, 368] on span "General Contractor" at bounding box center [106, 366] width 48 height 5
type input "General Contractor"
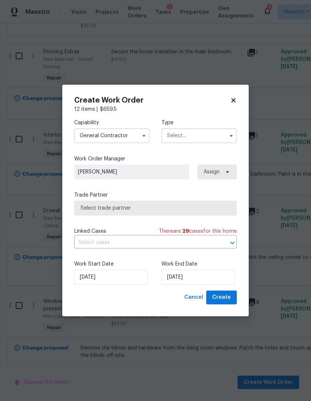
click at [208, 126] on label "Type" at bounding box center [198, 122] width 75 height 7
click at [213, 137] on input "text" at bounding box center [198, 135] width 75 height 15
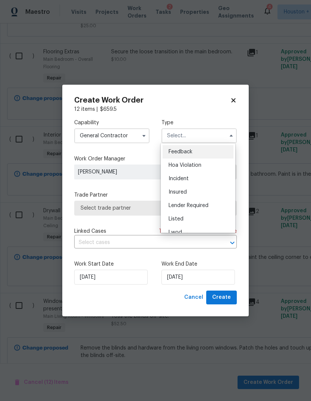
click at [186, 216] on div "Listed" at bounding box center [198, 218] width 71 height 13
type input "Listed"
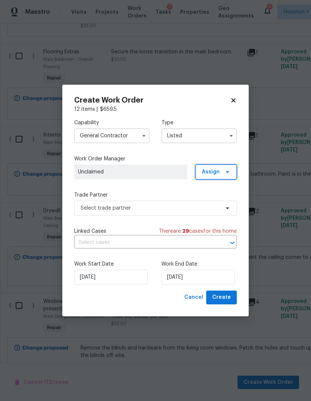
click at [216, 172] on span "Assign" at bounding box center [211, 171] width 18 height 7
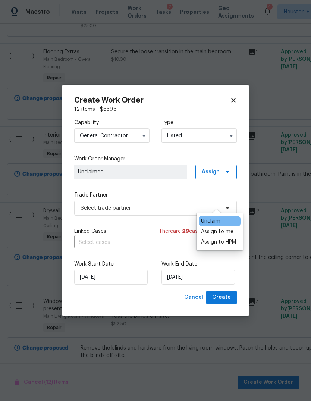
click at [231, 228] on div "Assign to me" at bounding box center [217, 231] width 32 height 7
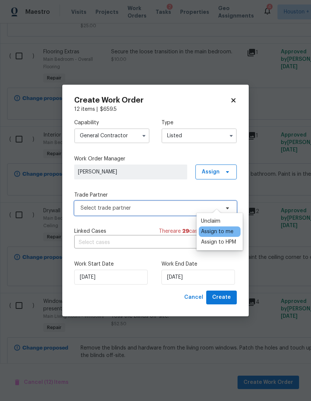
click at [154, 206] on span "Select trade partner" at bounding box center [150, 207] width 139 height 7
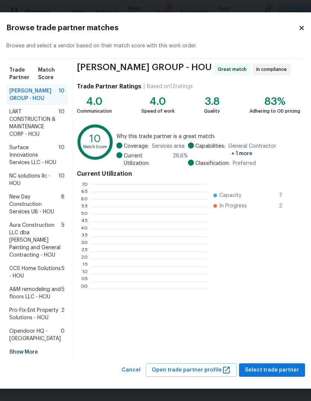
scroll to position [104, 116]
click at [23, 187] on span "NC solutions llc - HOU" at bounding box center [33, 179] width 49 height 15
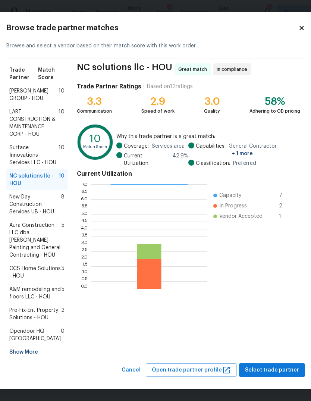
scroll to position [50, 0]
click at [288, 374] on span "Select trade partner" at bounding box center [272, 369] width 54 height 9
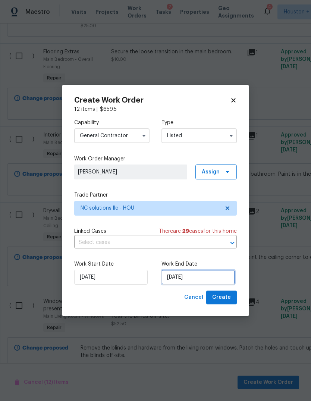
click at [201, 274] on input "[DATE]" at bounding box center [197, 277] width 73 height 15
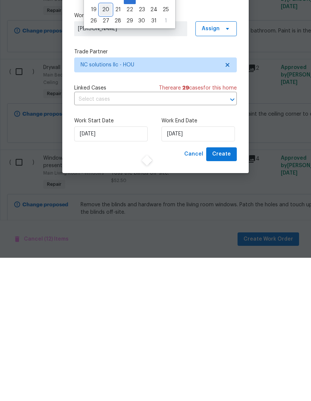
click at [100, 158] on div "20" at bounding box center [106, 153] width 12 height 10
type input "[DATE]"
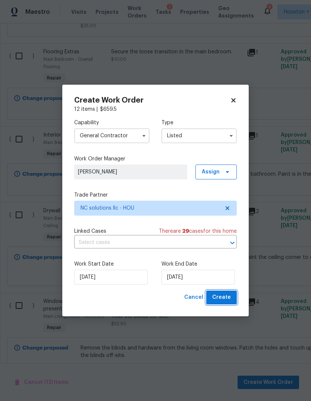
click at [229, 296] on span "Create" at bounding box center [221, 297] width 19 height 9
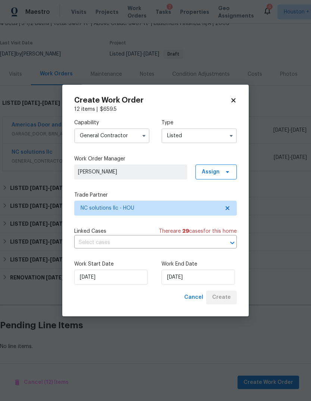
scroll to position [0, 0]
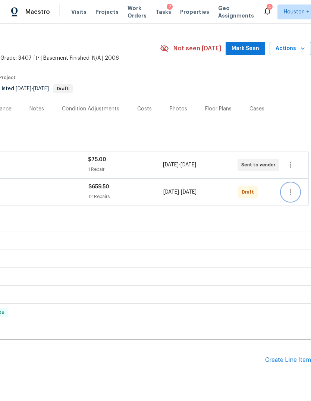
click at [296, 195] on button "button" at bounding box center [291, 192] width 18 height 18
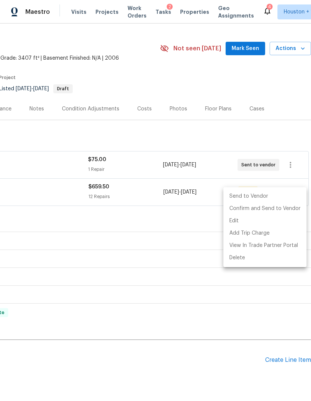
click at [279, 195] on li "Send to Vendor" at bounding box center [264, 196] width 83 height 12
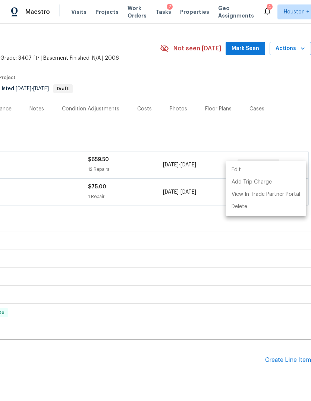
click at [280, 130] on div at bounding box center [155, 200] width 311 height 401
